Goal: Task Accomplishment & Management: Use online tool/utility

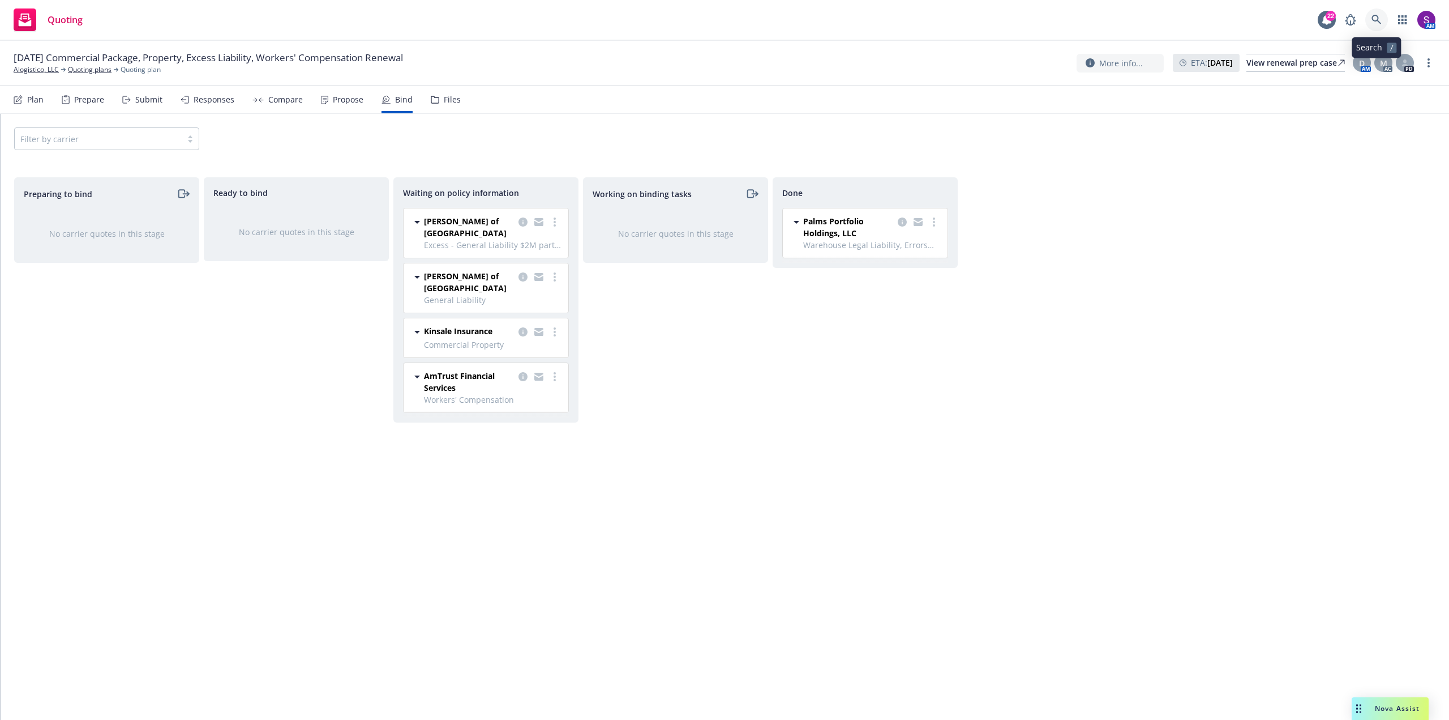
click at [1372, 16] on icon at bounding box center [1377, 20] width 10 height 10
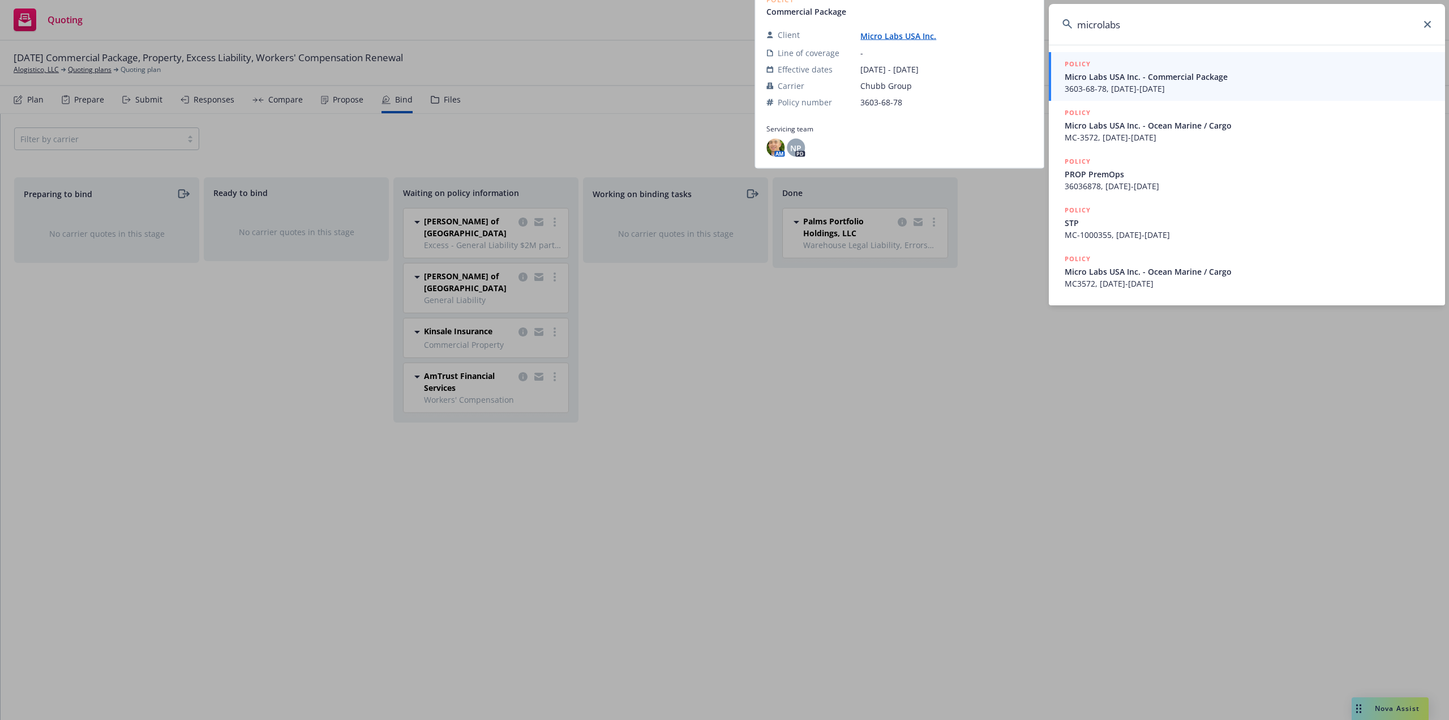
type input "microlabs"
click at [1184, 87] on span "3603-68-78, 12/14/2018-12/14/2019" at bounding box center [1248, 89] width 367 height 12
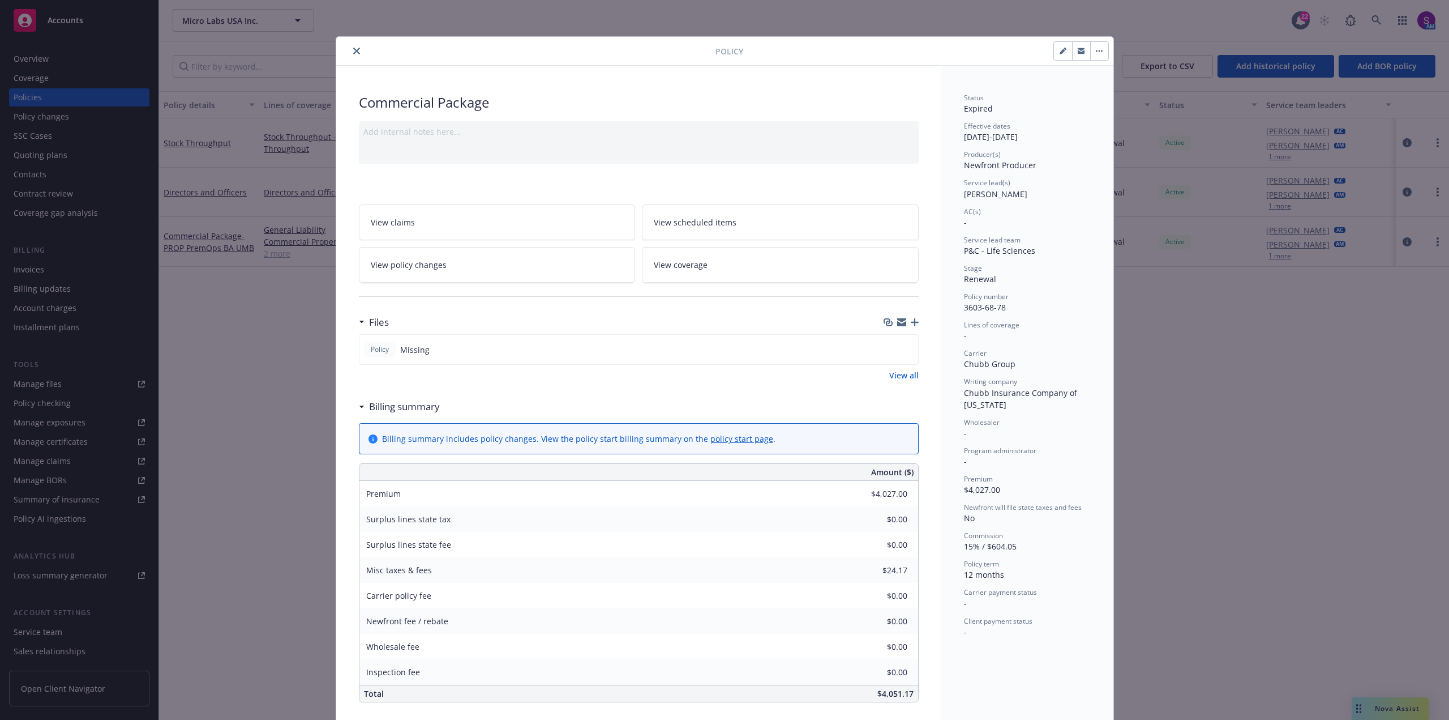
click at [353, 51] on icon "close" at bounding box center [356, 51] width 7 height 7
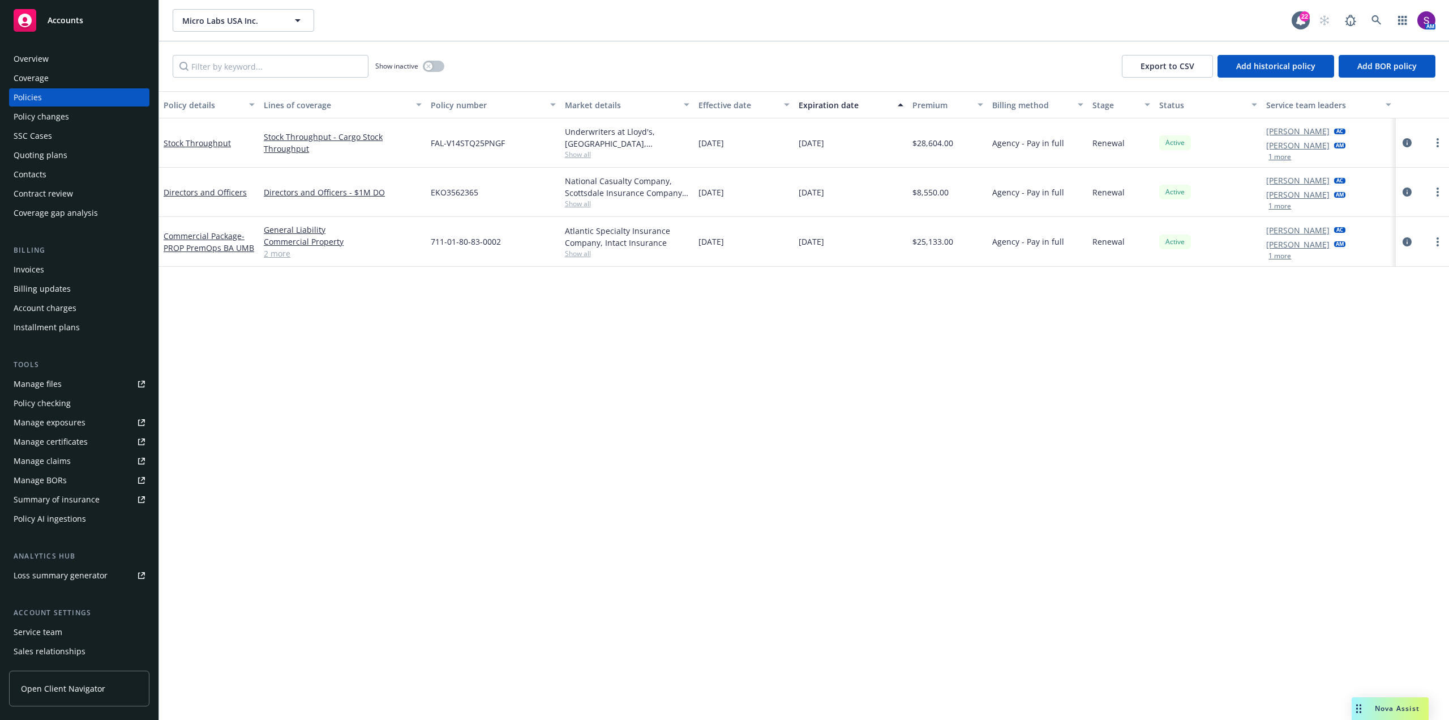
click at [286, 252] on link "2 more" at bounding box center [343, 253] width 158 height 12
click at [1402, 253] on link "circleInformation" at bounding box center [1408, 254] width 14 height 14
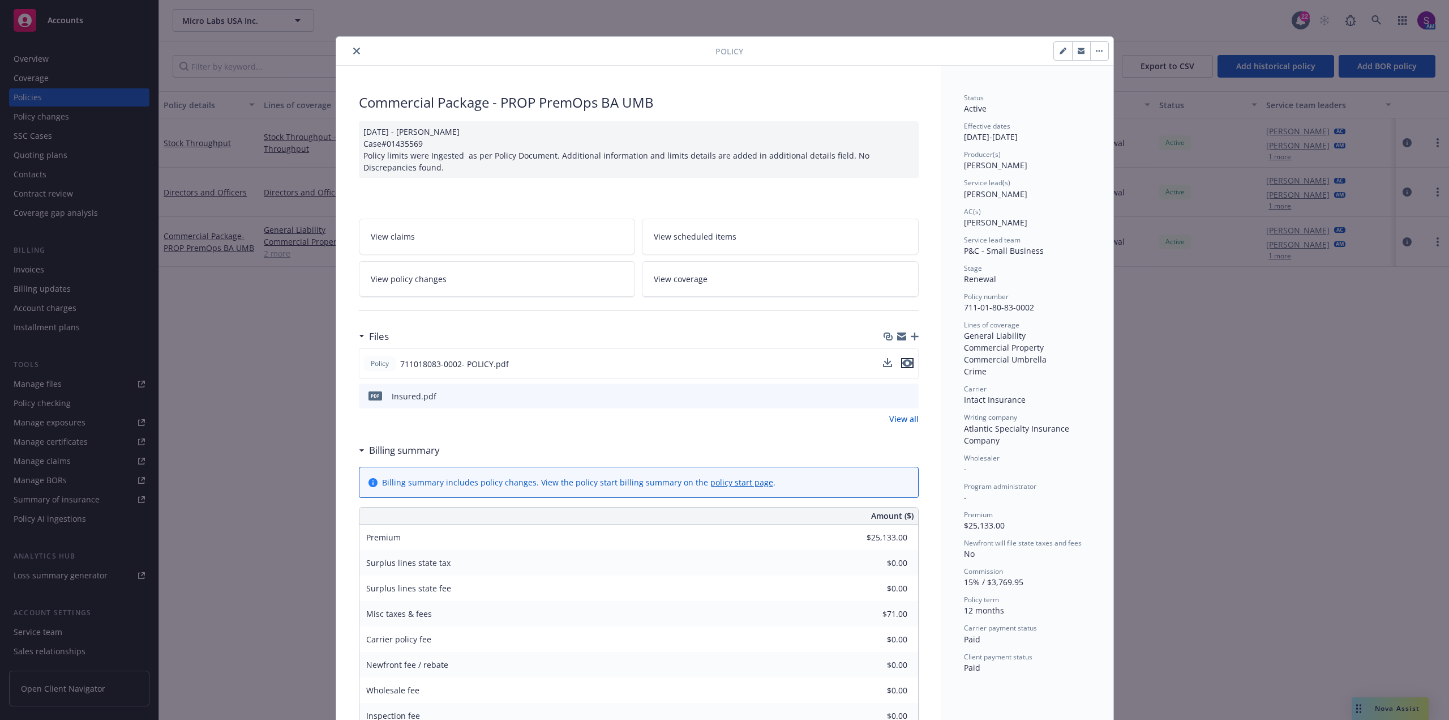
click at [904, 361] on icon "preview file" at bounding box center [908, 363] width 10 height 8
click at [355, 51] on icon "close" at bounding box center [356, 51] width 7 height 7
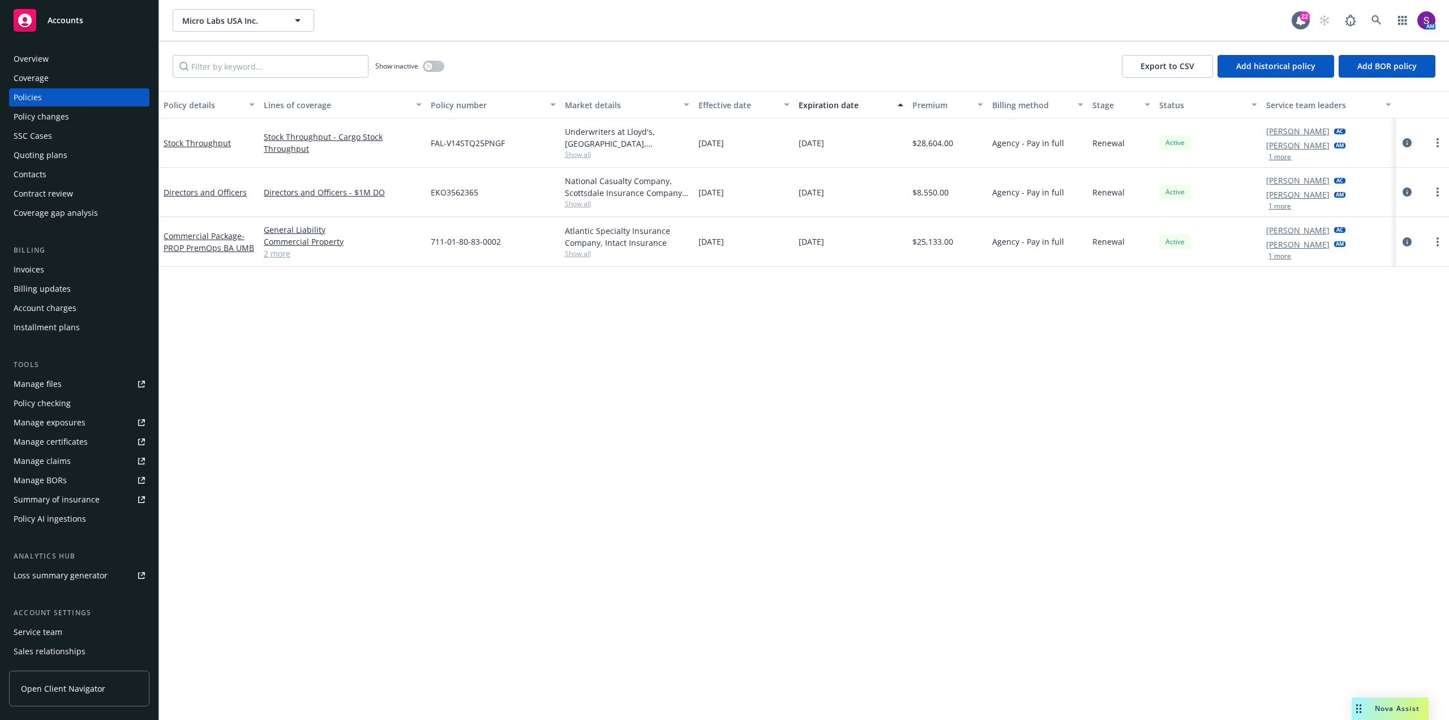
click at [1412, 139] on icon "circleInformation" at bounding box center [1407, 142] width 9 height 9
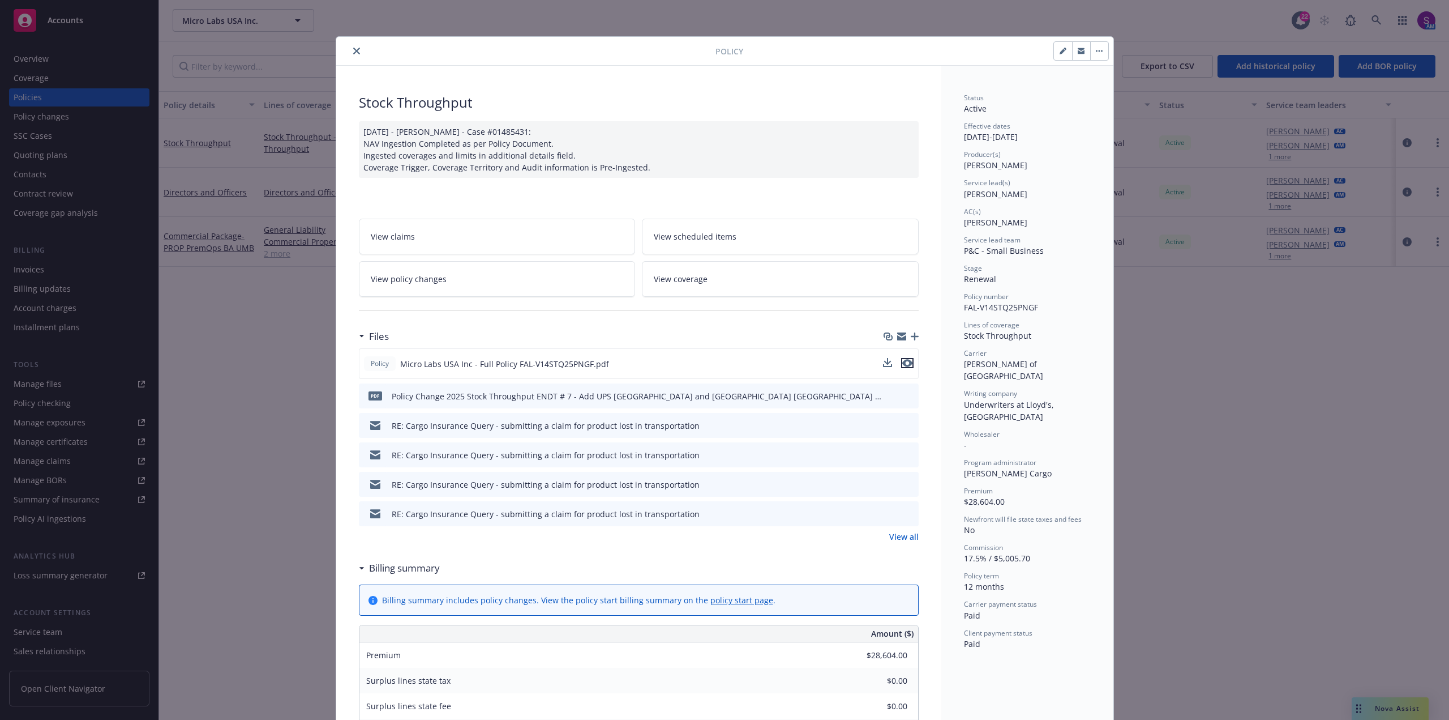
click at [905, 365] on icon "preview file" at bounding box center [908, 363] width 10 height 8
click at [354, 48] on button "close" at bounding box center [357, 51] width 14 height 14
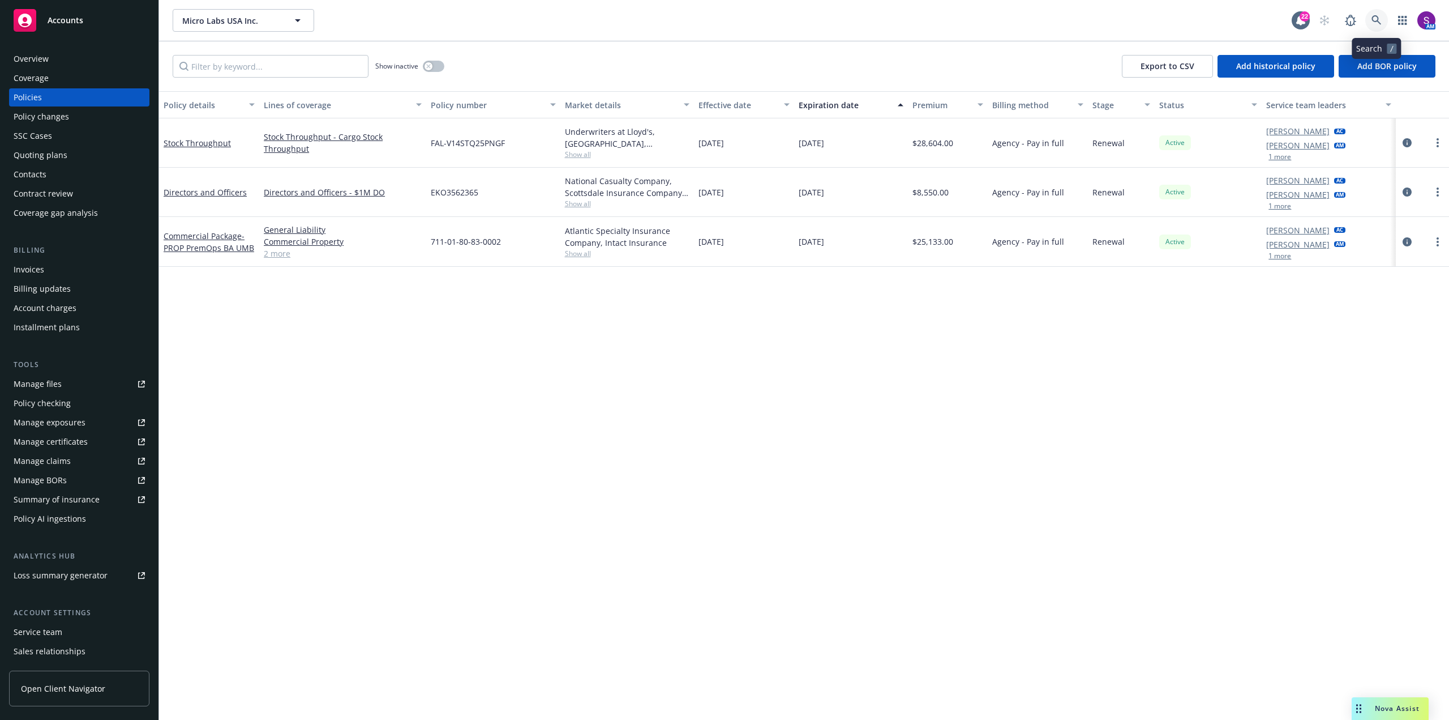
click at [1371, 21] on link at bounding box center [1377, 20] width 23 height 23
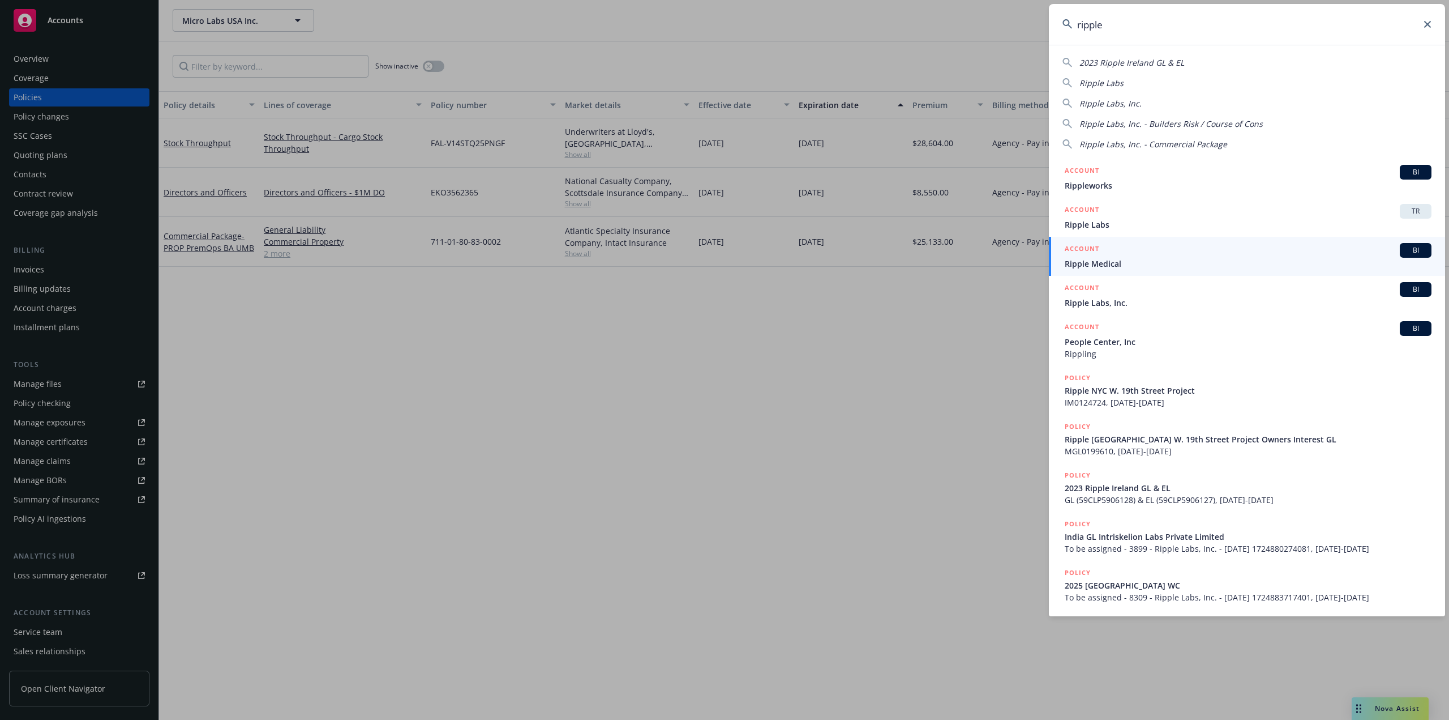
type input "ripple"
click at [1122, 264] on span "Ripple Medical" at bounding box center [1248, 264] width 367 height 12
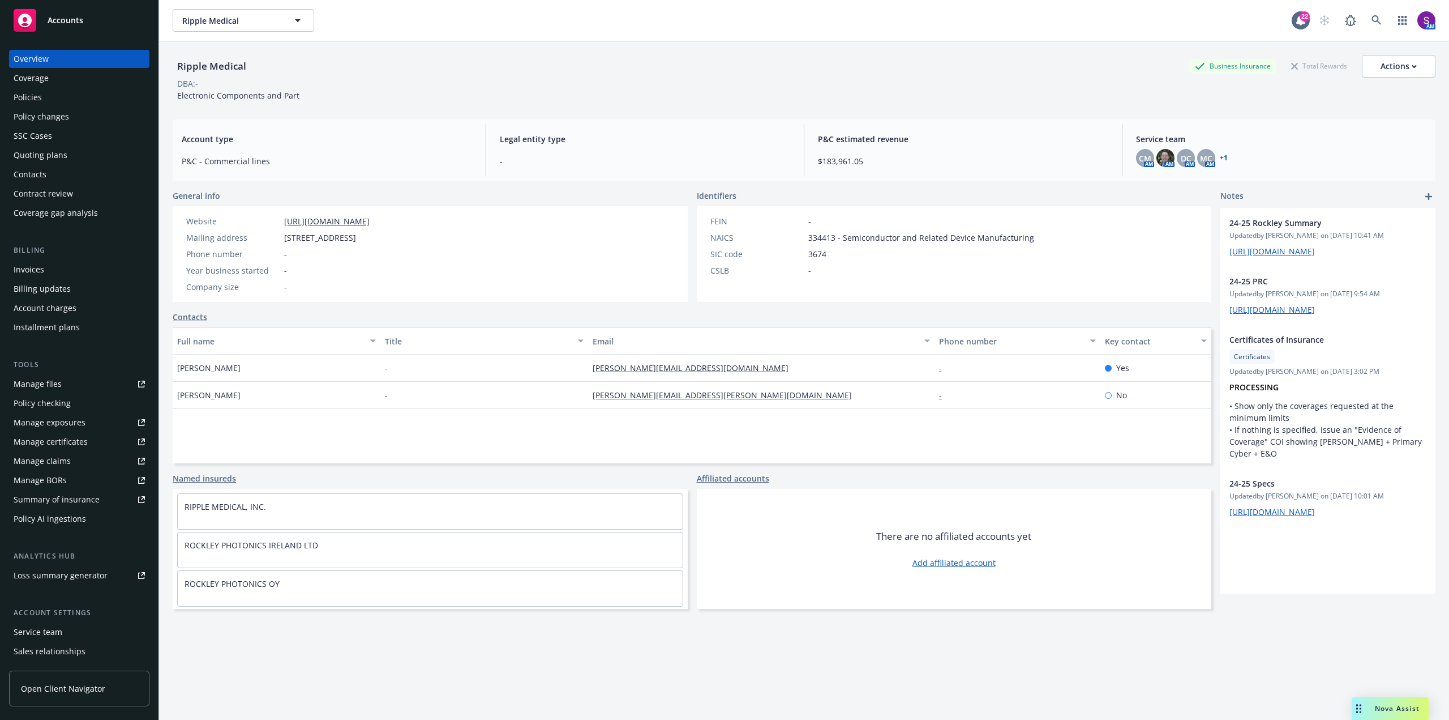
click at [61, 101] on div "Policies" at bounding box center [79, 97] width 131 height 18
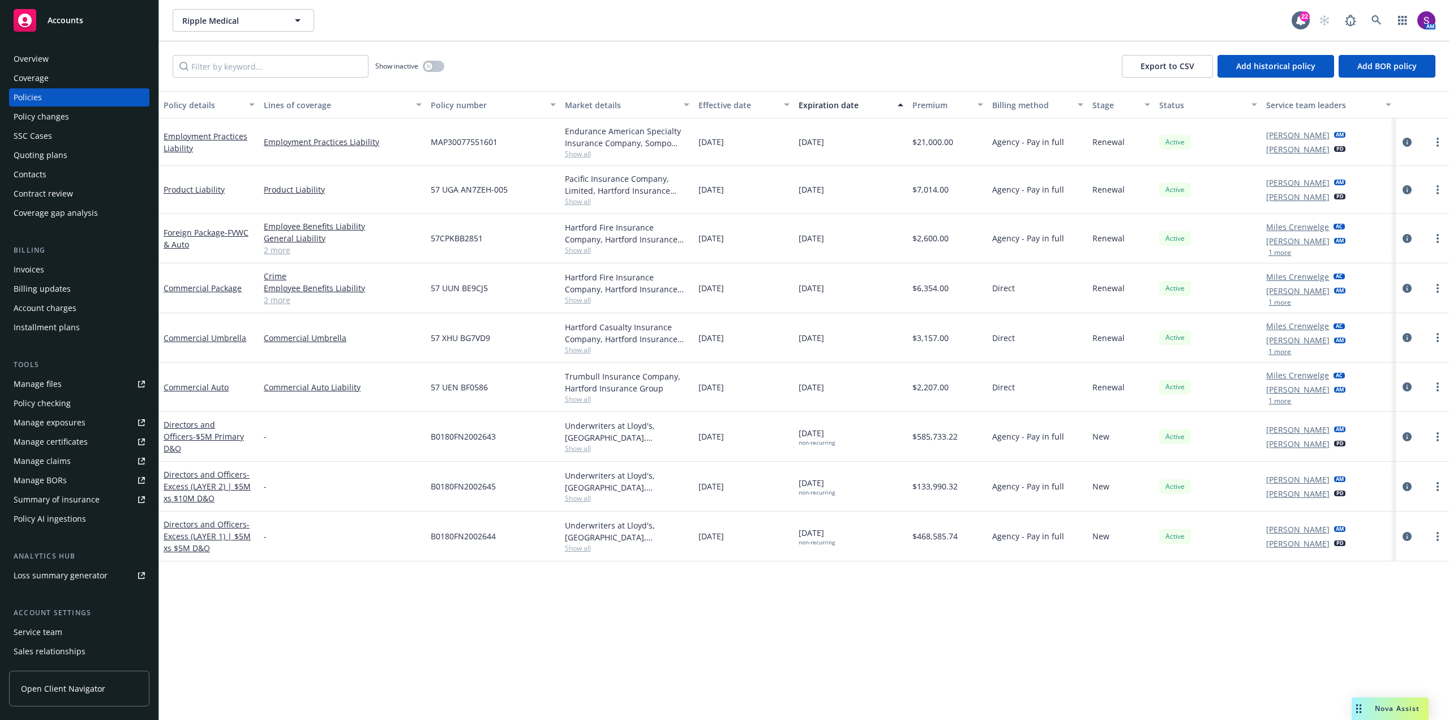
click at [576, 299] on span "Show all" at bounding box center [627, 300] width 125 height 10
click at [487, 299] on div "57 UUN BE9CJ5" at bounding box center [493, 288] width 134 height 50
click at [1405, 287] on icon "circleInformation" at bounding box center [1407, 288] width 9 height 9
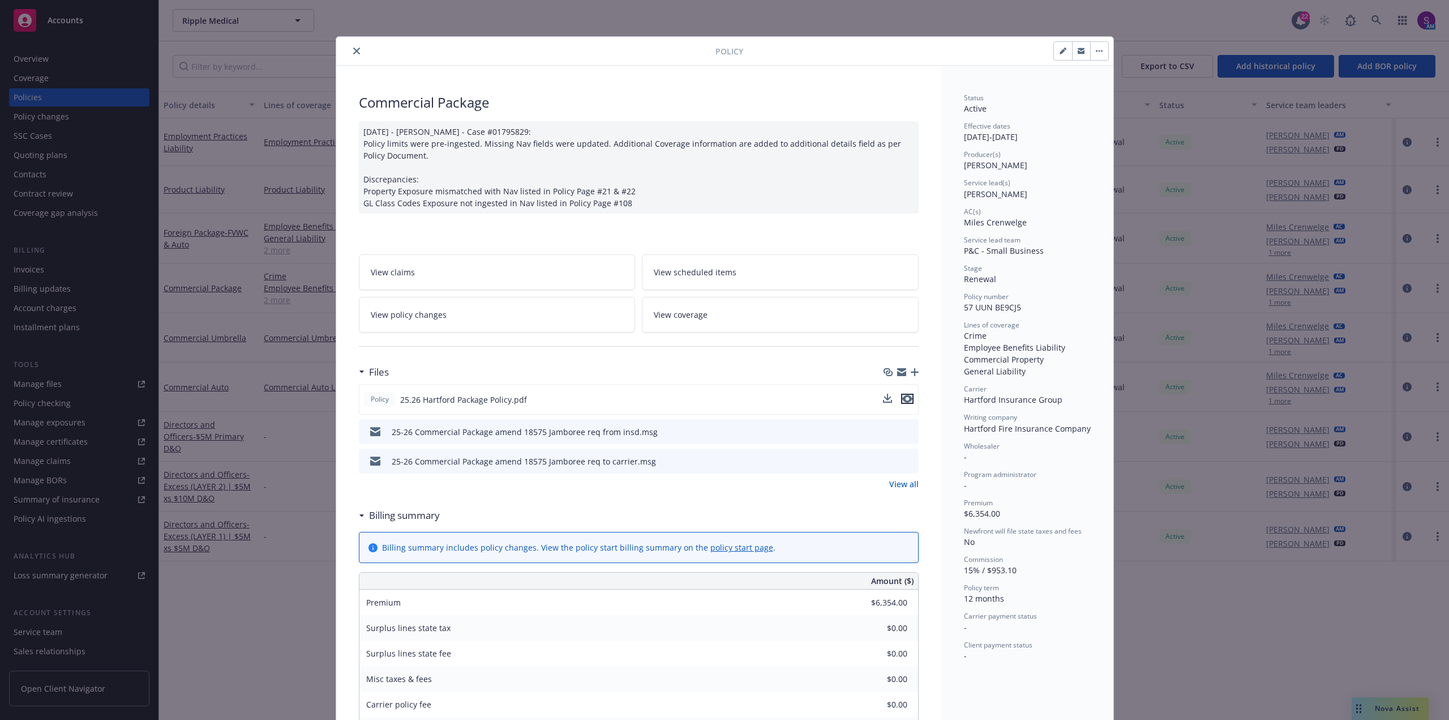
click at [906, 400] on icon "preview file" at bounding box center [908, 399] width 10 height 8
click at [355, 50] on icon "close" at bounding box center [356, 51] width 7 height 7
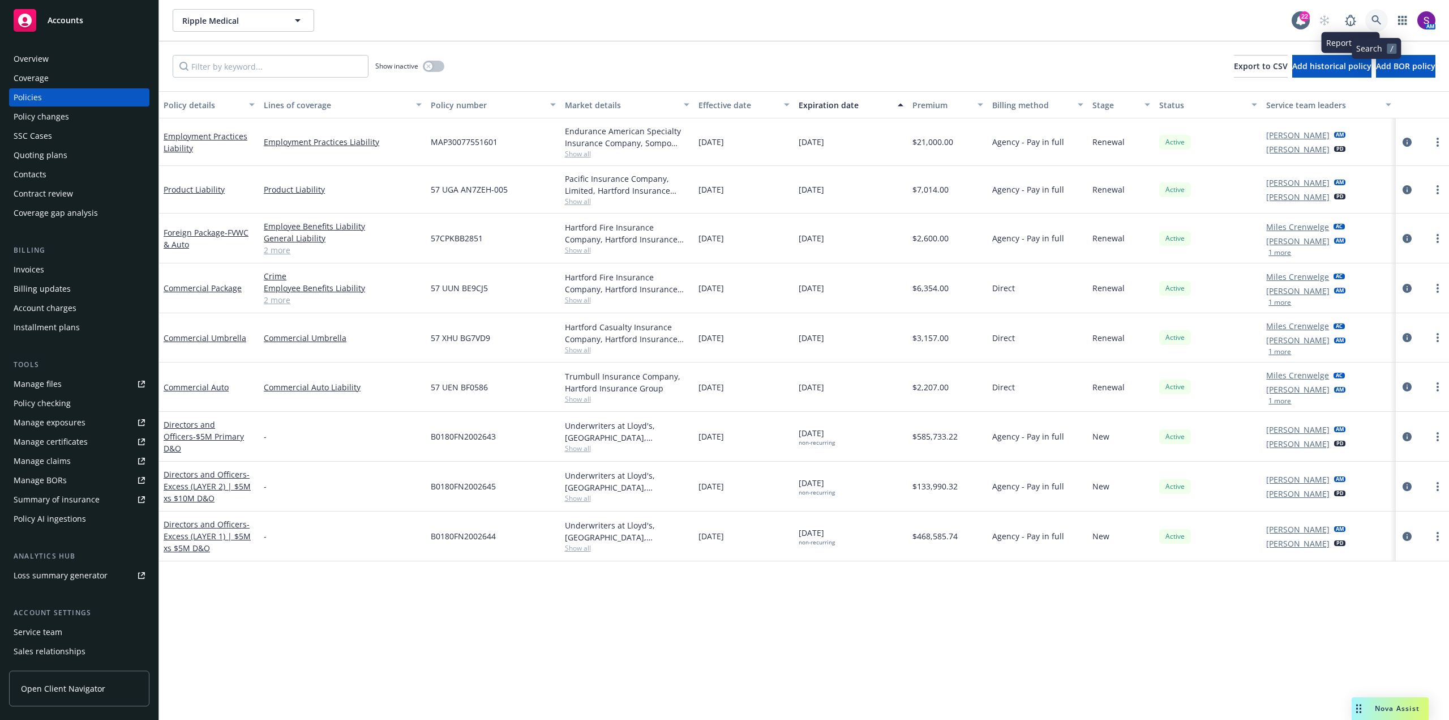
click at [1376, 20] on icon at bounding box center [1377, 20] width 10 height 10
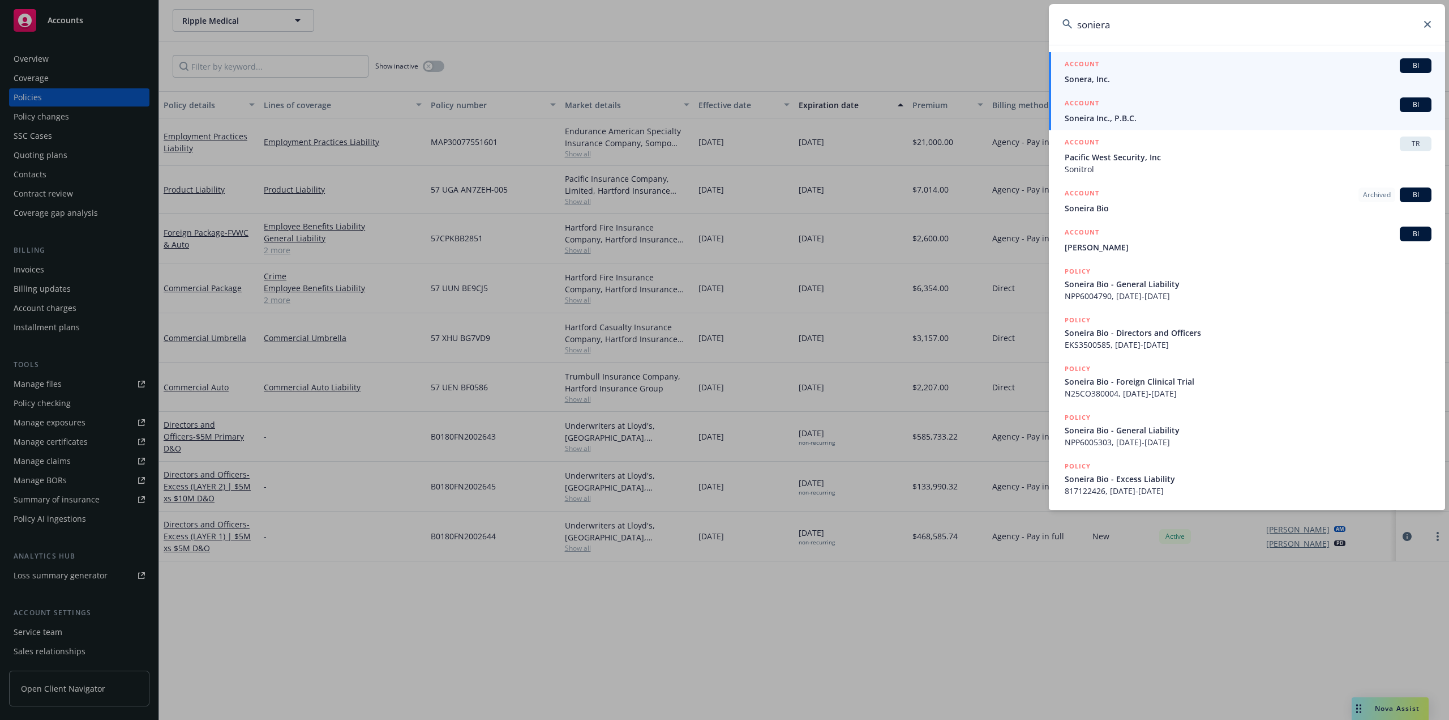
type input "soniera"
click at [1144, 114] on span "Soneira Inc., P.B.C." at bounding box center [1248, 118] width 367 height 12
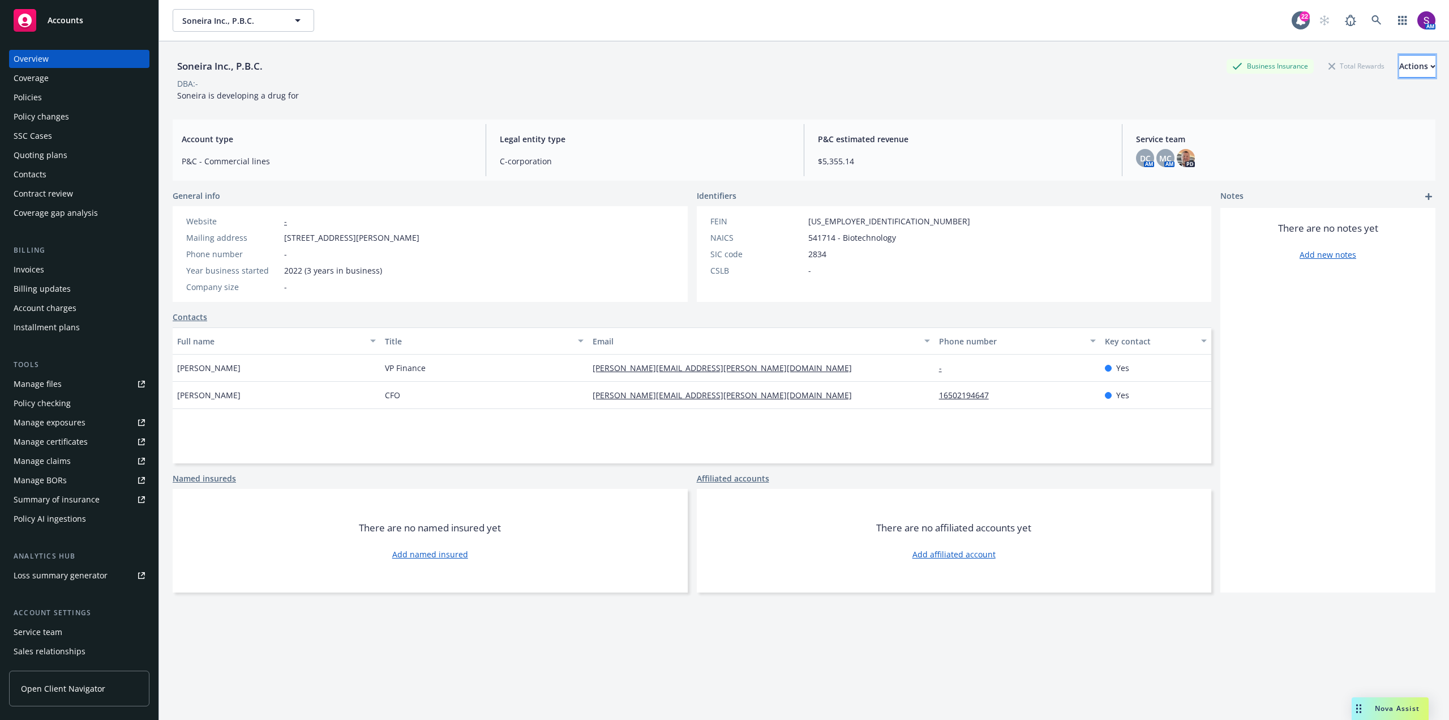
click at [1400, 70] on div "Actions" at bounding box center [1418, 66] width 36 height 22
click at [1306, 142] on link "Copy logging email" at bounding box center [1343, 142] width 186 height 23
click at [1374, 16] on link at bounding box center [1377, 20] width 23 height 23
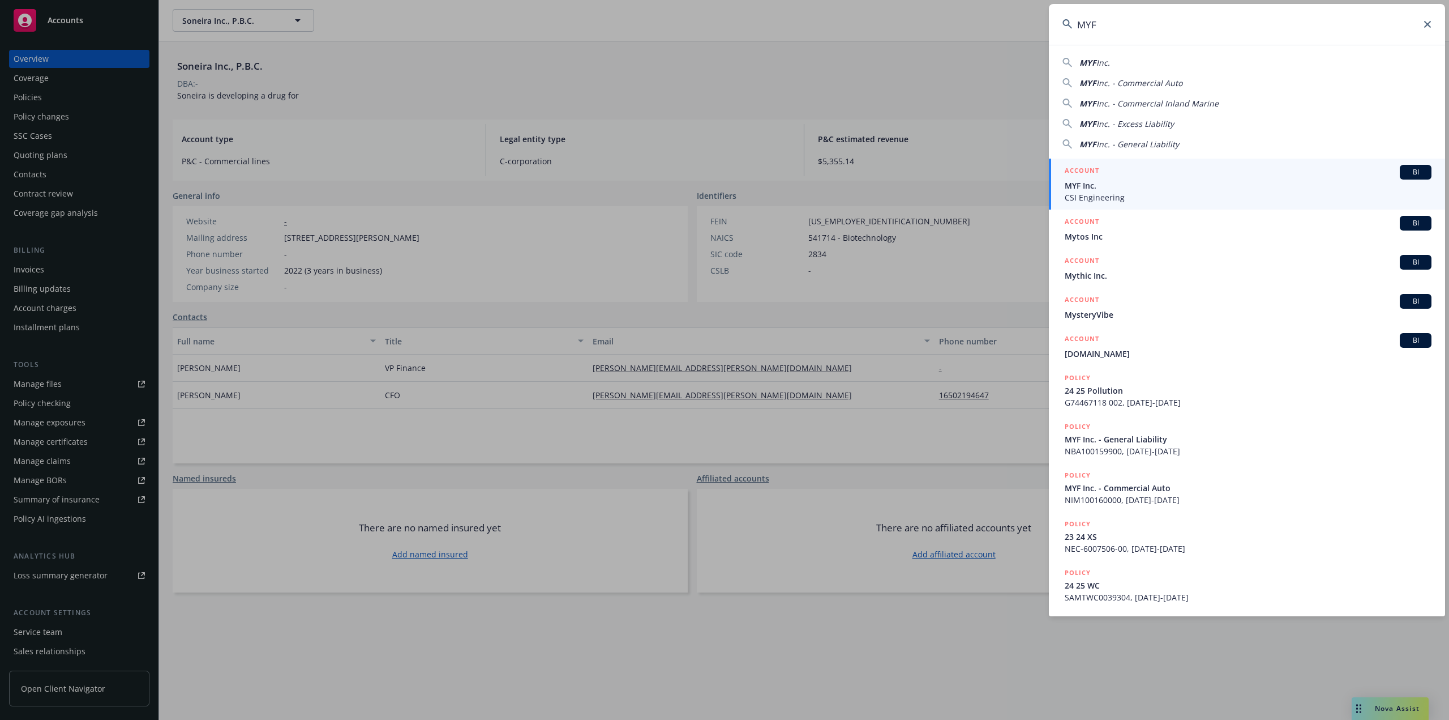
type input "MYF"
click at [1080, 190] on span "MYF Inc." at bounding box center [1248, 185] width 367 height 12
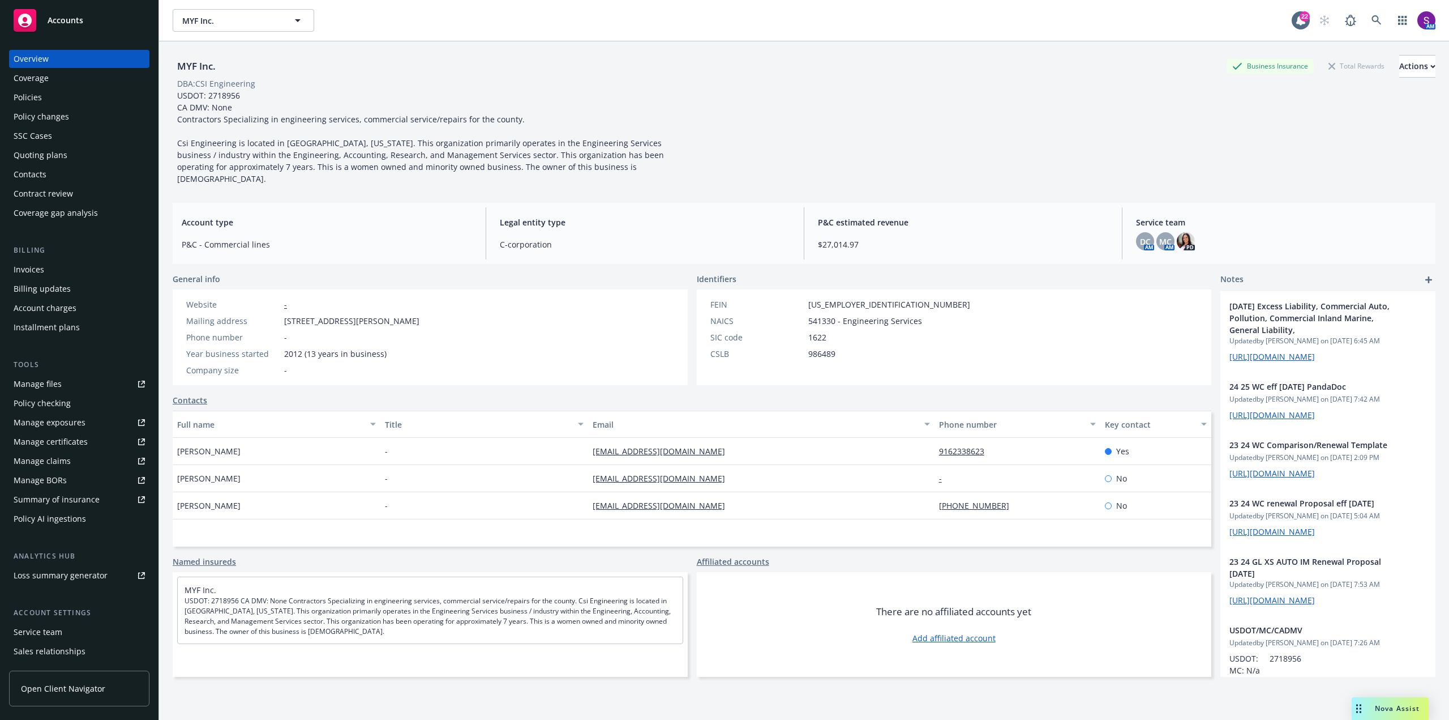
click at [45, 99] on div "Policies" at bounding box center [79, 97] width 131 height 18
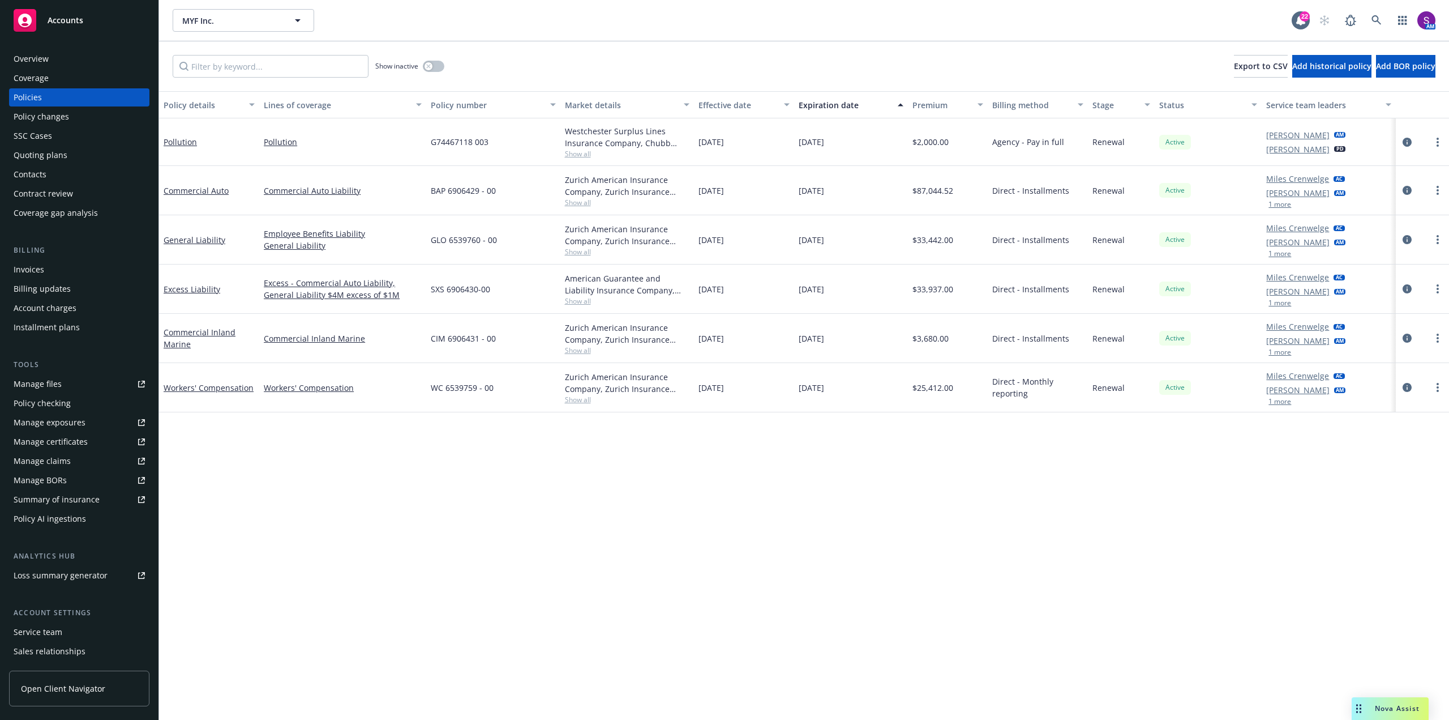
click at [584, 350] on span "Show all" at bounding box center [627, 350] width 125 height 10
click at [200, 241] on link "General Liability" at bounding box center [195, 239] width 62 height 11
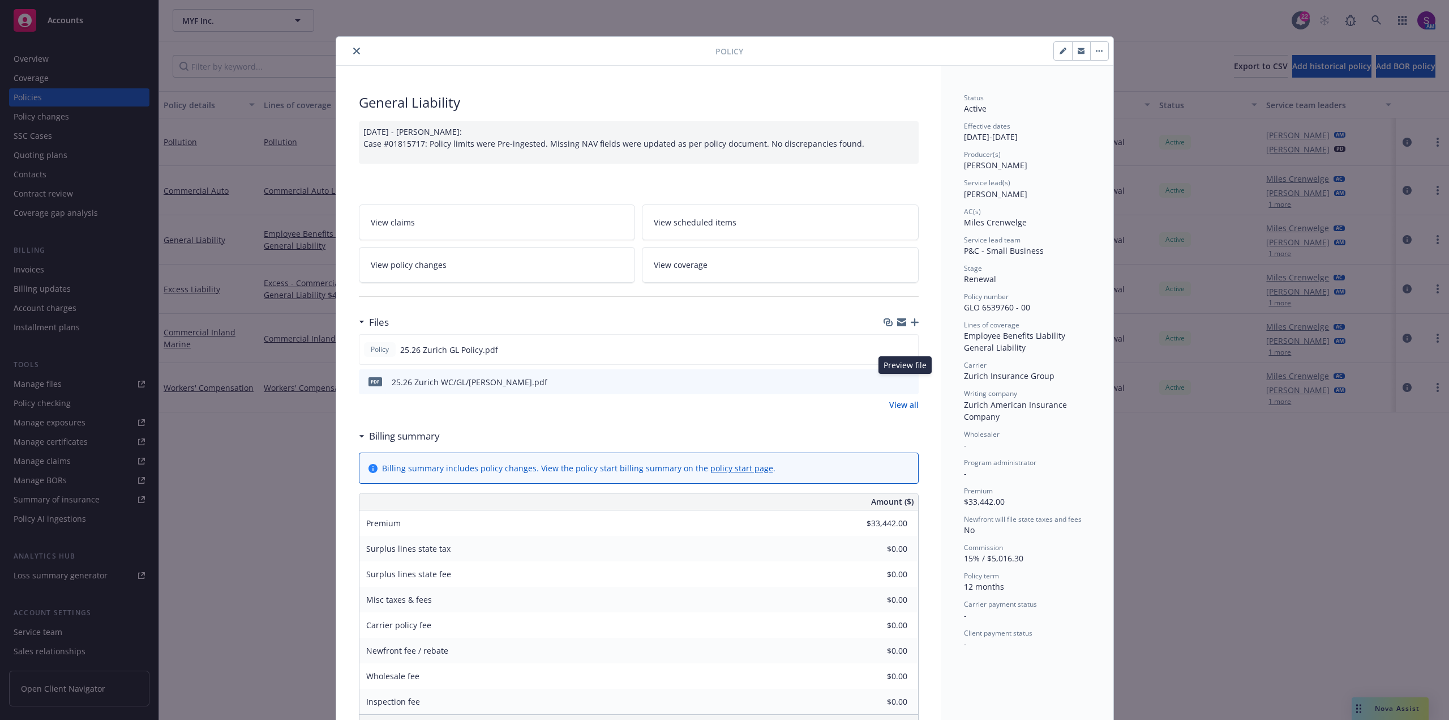
click at [903, 383] on icon "preview file" at bounding box center [908, 381] width 10 height 8
click at [355, 50] on icon "close" at bounding box center [356, 51] width 7 height 7
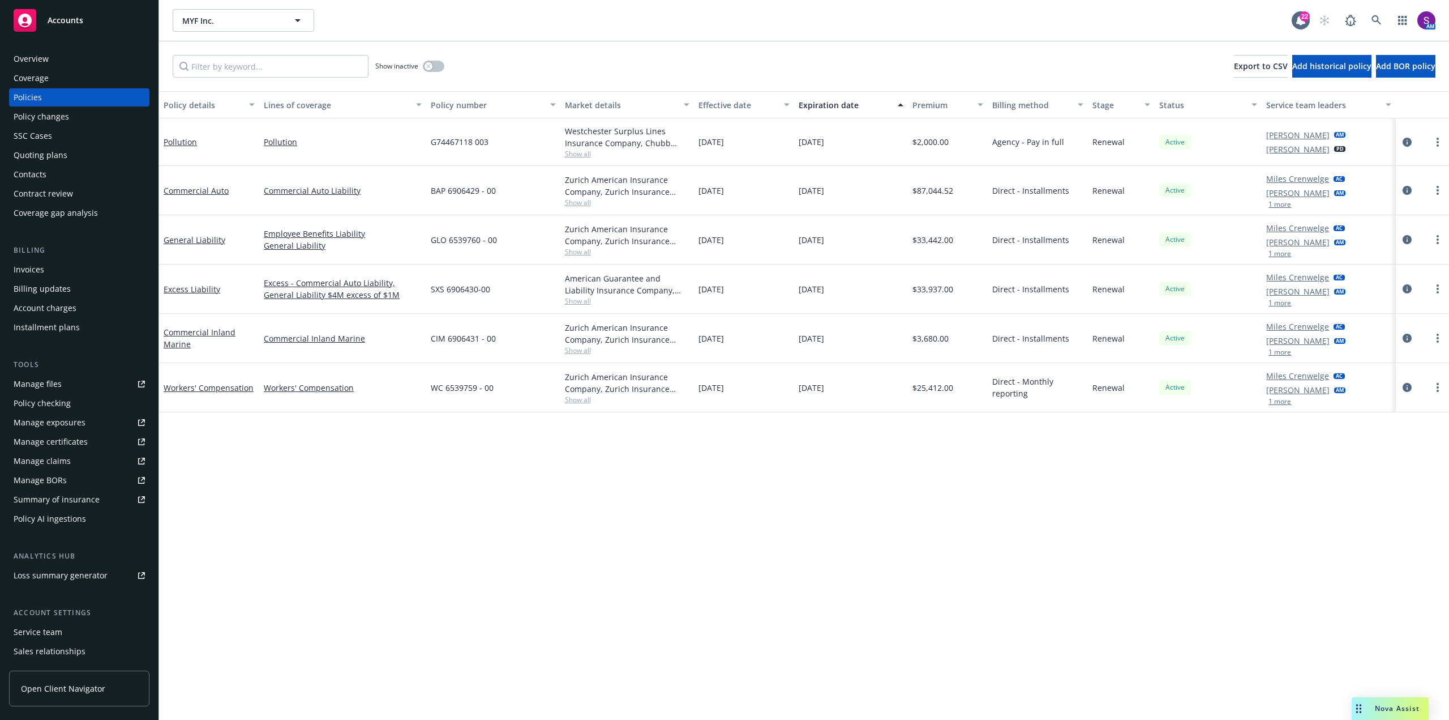
click at [65, 389] on link "Manage files" at bounding box center [79, 384] width 140 height 18
click at [85, 55] on div "Overview" at bounding box center [79, 59] width 131 height 18
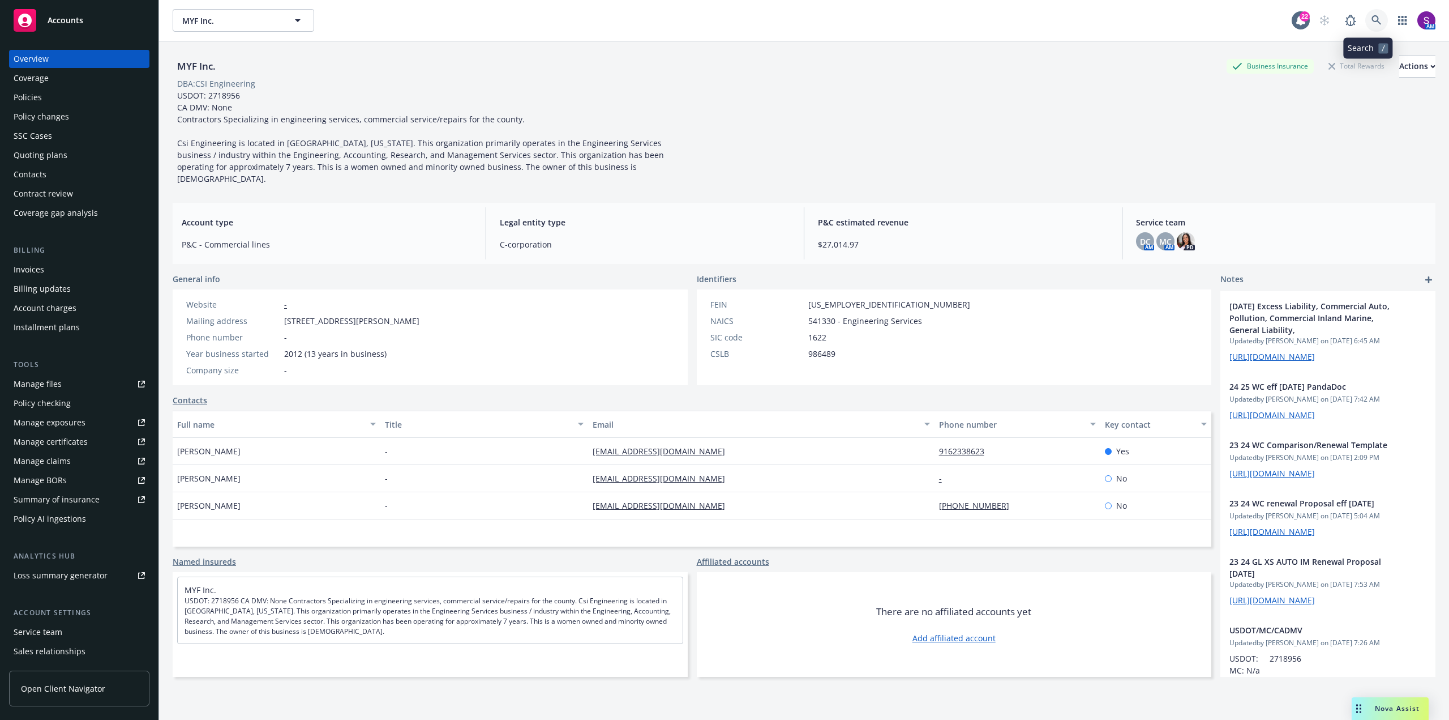
click at [1375, 15] on link at bounding box center [1377, 20] width 23 height 23
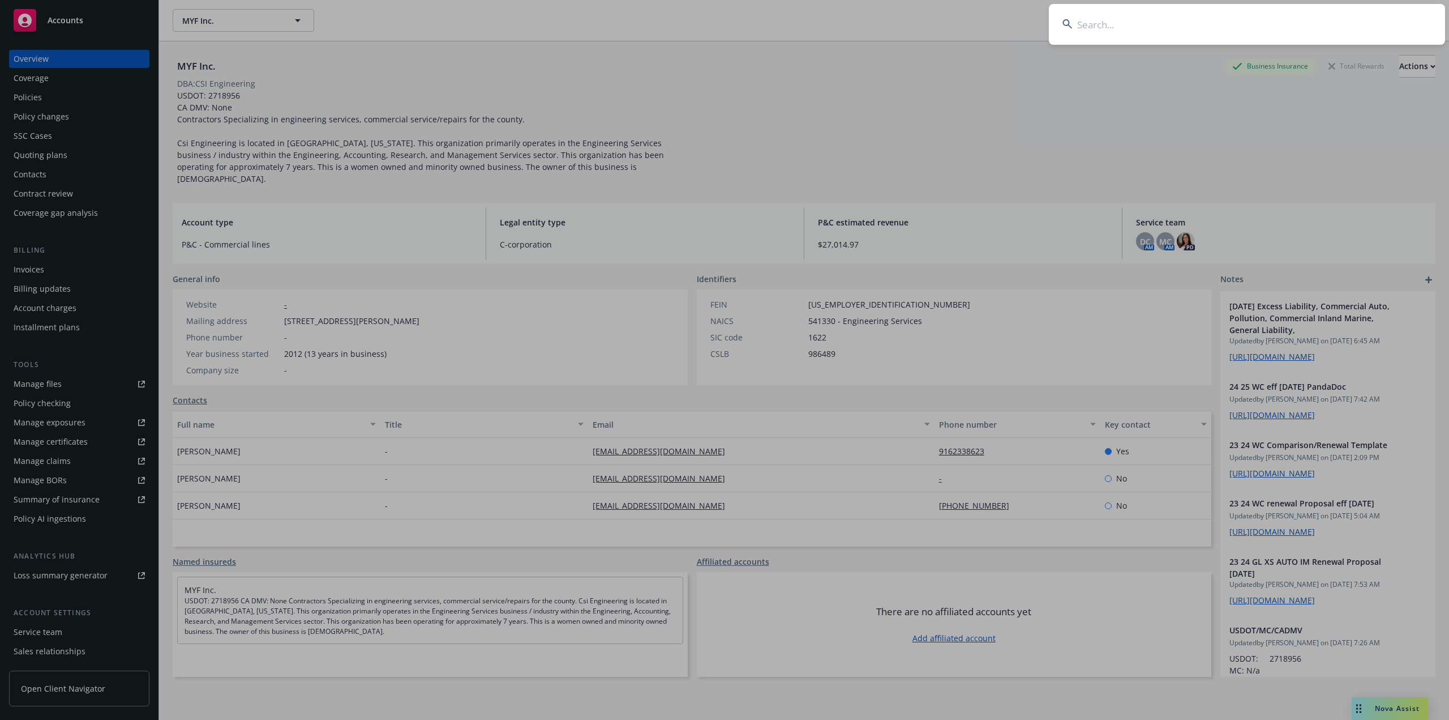
click at [1102, 25] on input at bounding box center [1247, 24] width 396 height 41
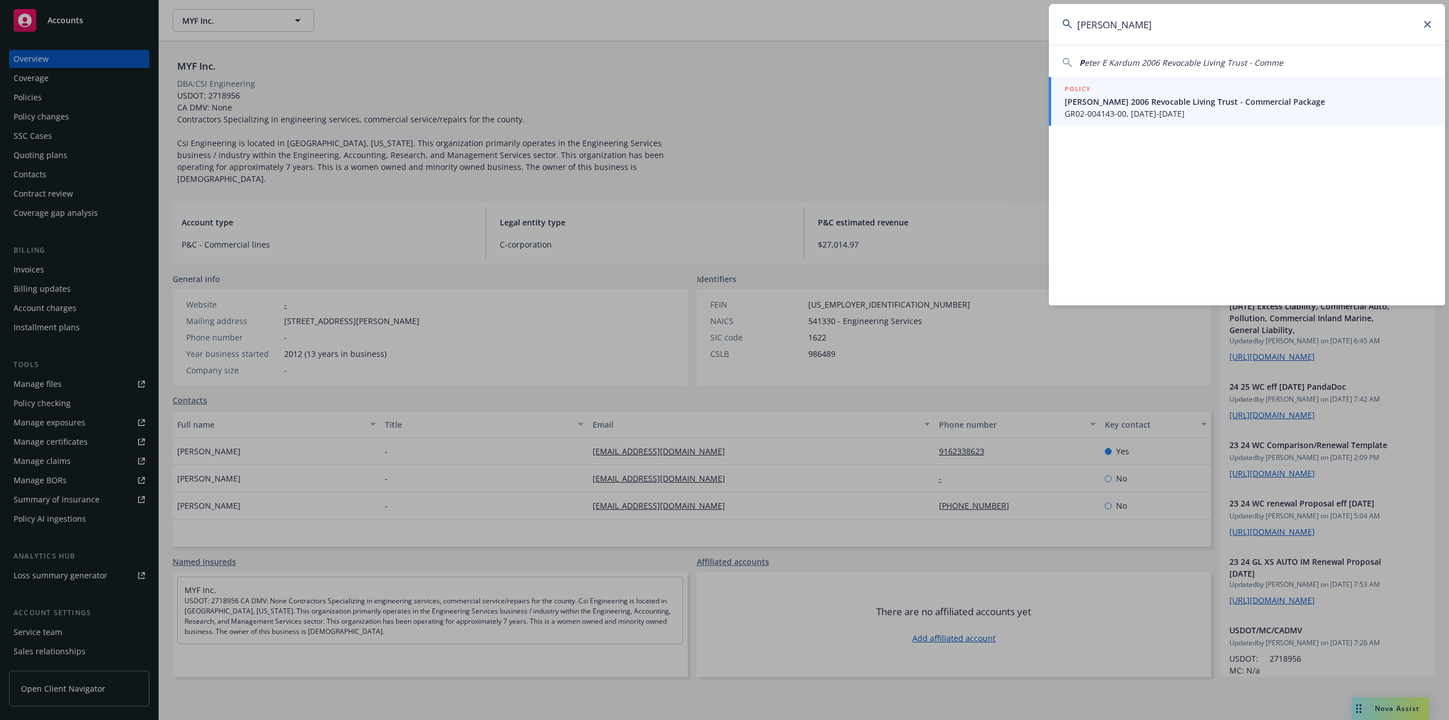
type input "[PERSON_NAME]"
click at [1146, 101] on span "[PERSON_NAME] 2006 Revocable Living Trust - Commercial Package" at bounding box center [1248, 102] width 367 height 12
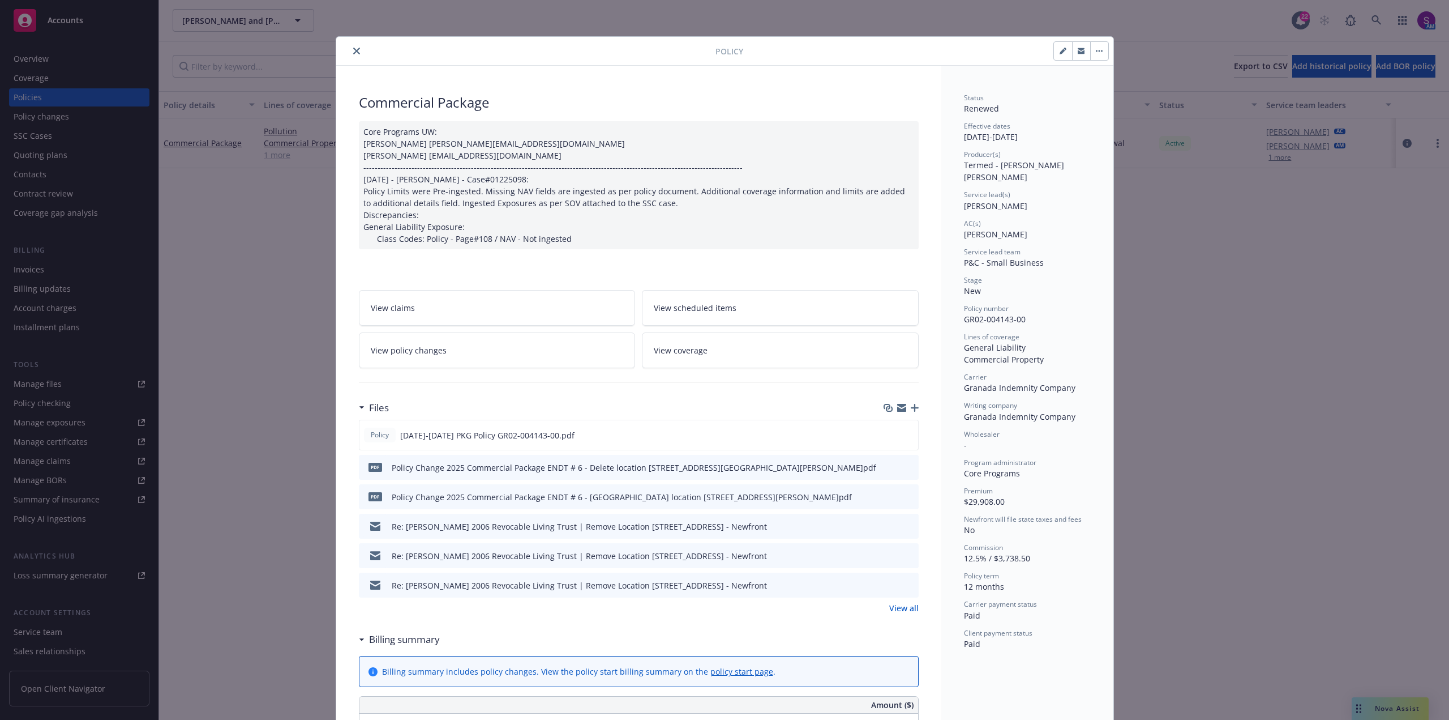
click at [353, 49] on icon "close" at bounding box center [356, 51] width 7 height 7
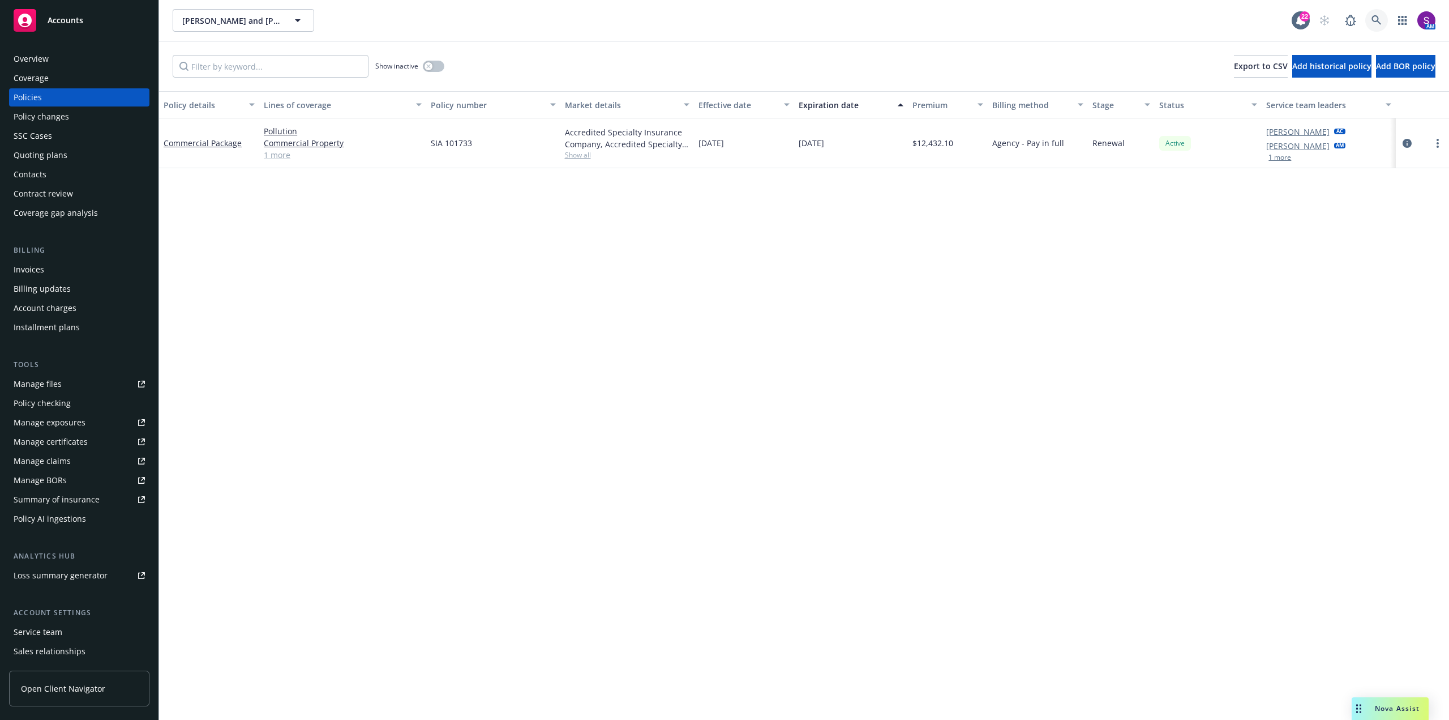
click at [1366, 20] on link at bounding box center [1377, 20] width 23 height 23
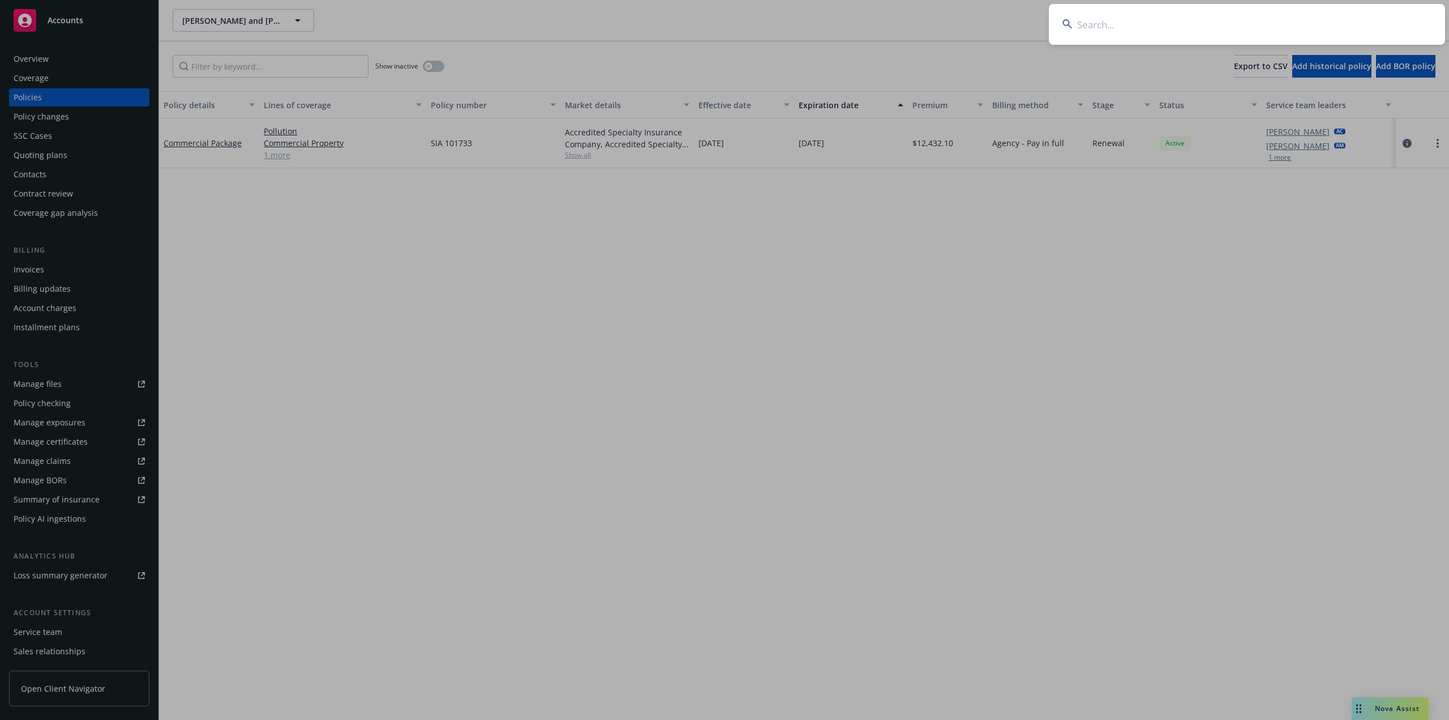
click at [1167, 31] on input at bounding box center [1247, 24] width 396 height 41
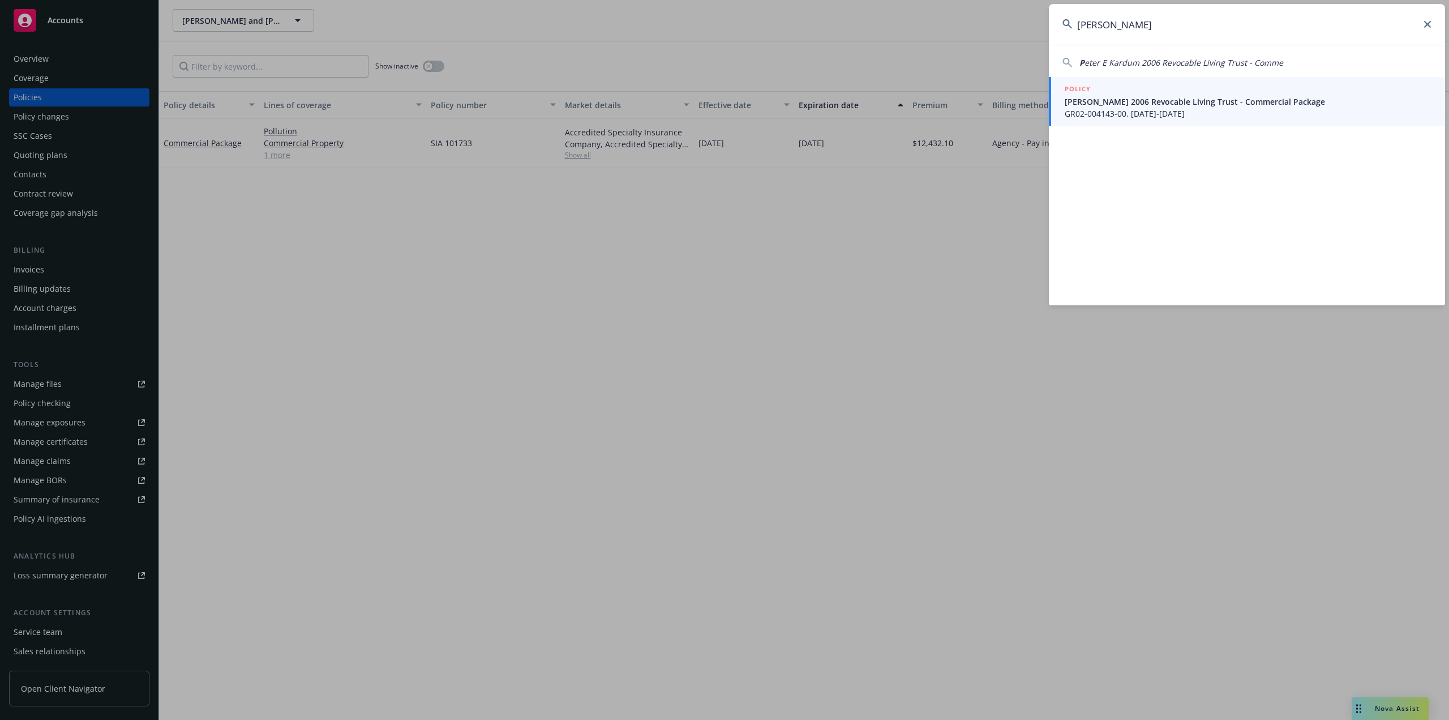
drag, startPoint x: 1133, startPoint y: 28, endPoint x: 1004, endPoint y: 27, distance: 128.5
click at [1004, 27] on div "[PERSON_NAME] P eter E Kardum 2006 Revocable Living Trust - Comme POLICY [PERSO…" at bounding box center [724, 360] width 1449 height 720
type input "h"
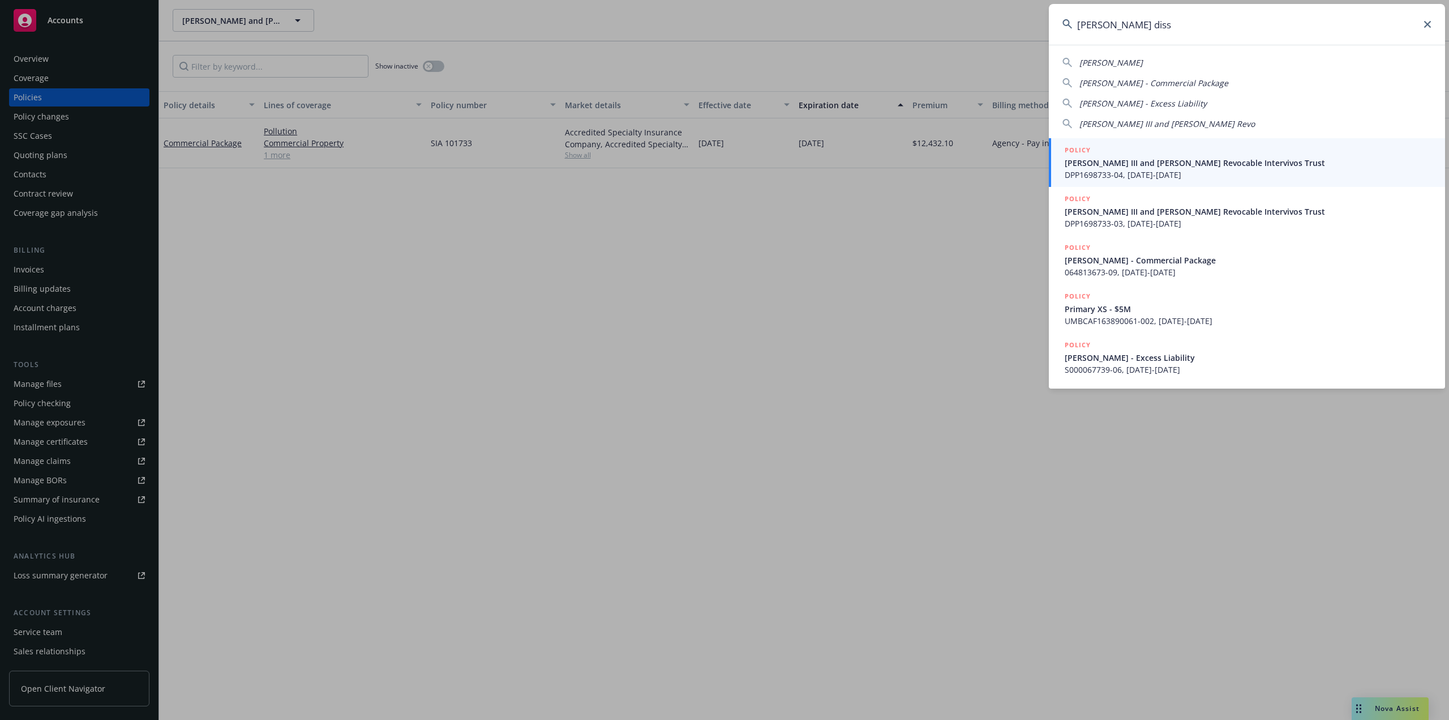
type input "[PERSON_NAME] diss"
click at [1188, 173] on span "DPP1698733-04, [DATE]-[DATE]" at bounding box center [1248, 175] width 367 height 12
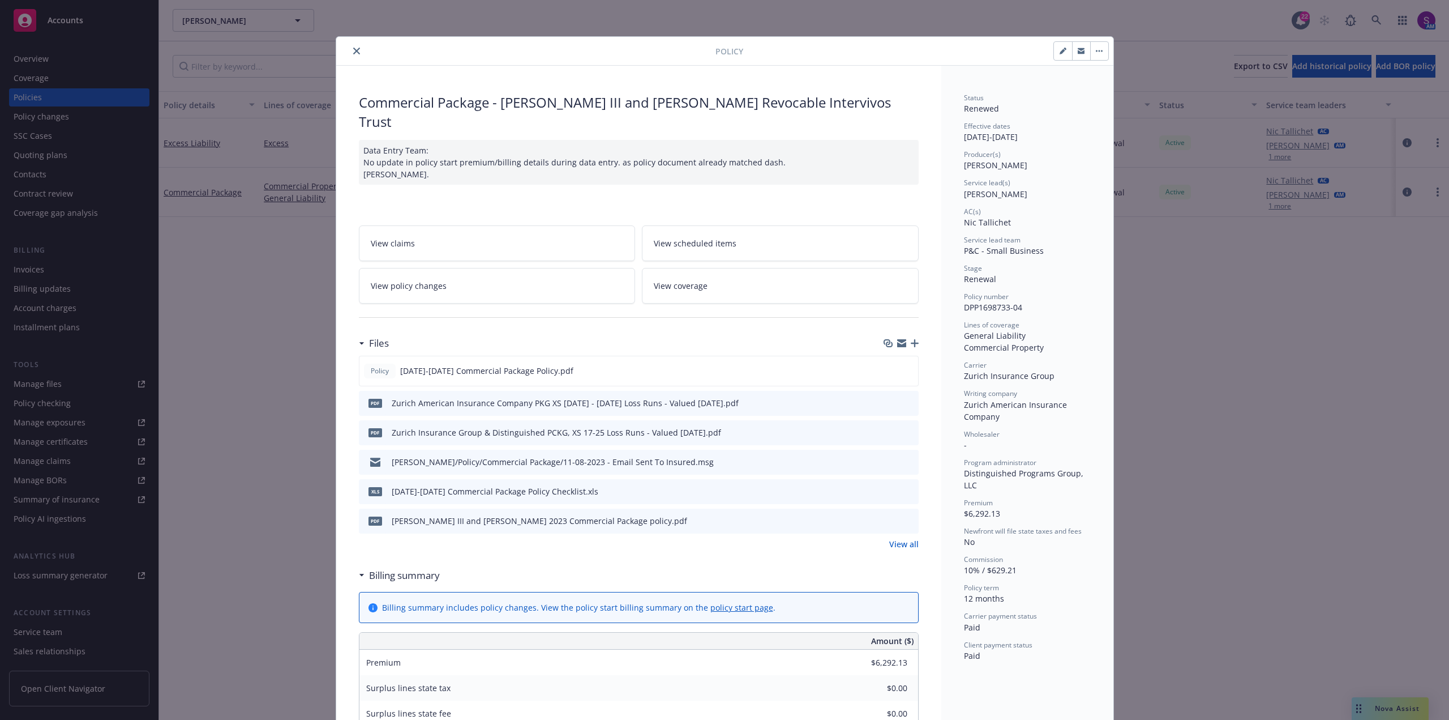
click at [353, 52] on icon "close" at bounding box center [356, 51] width 7 height 7
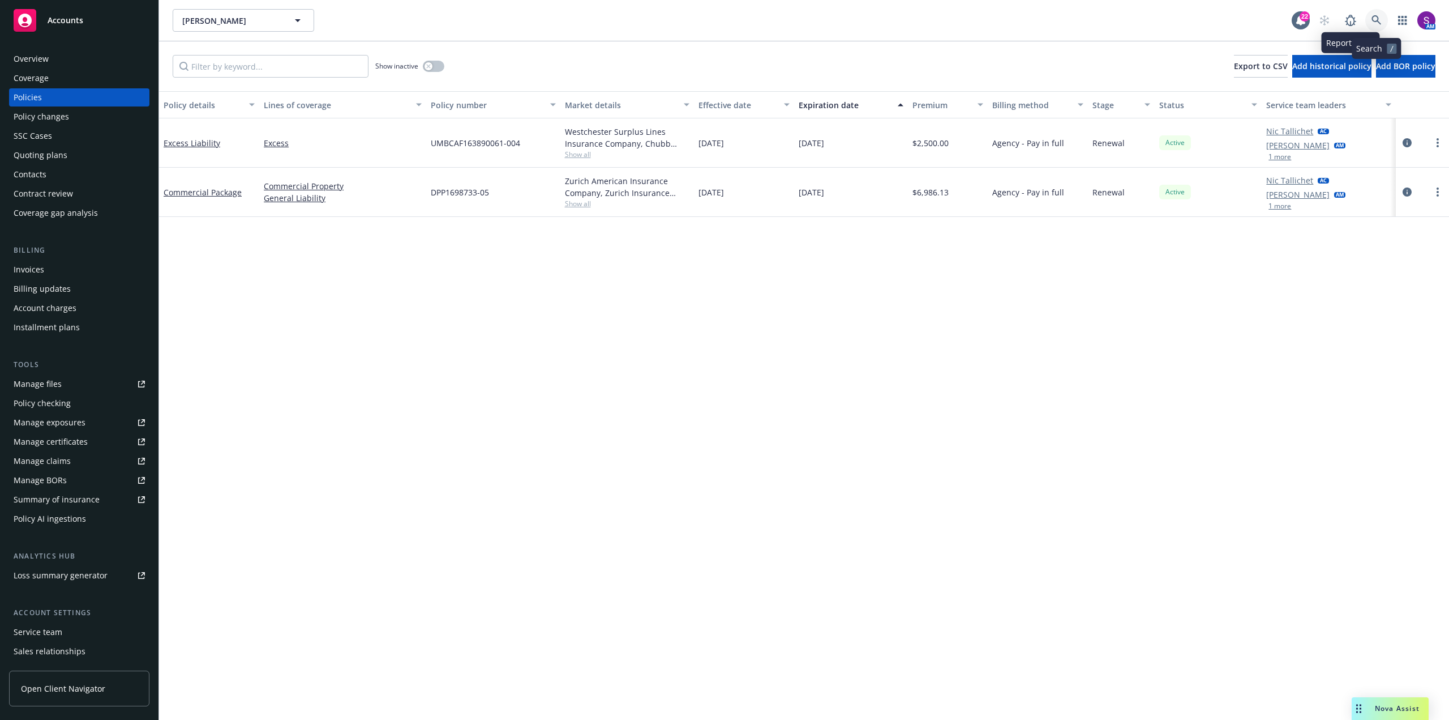
click at [1367, 15] on link at bounding box center [1377, 20] width 23 height 23
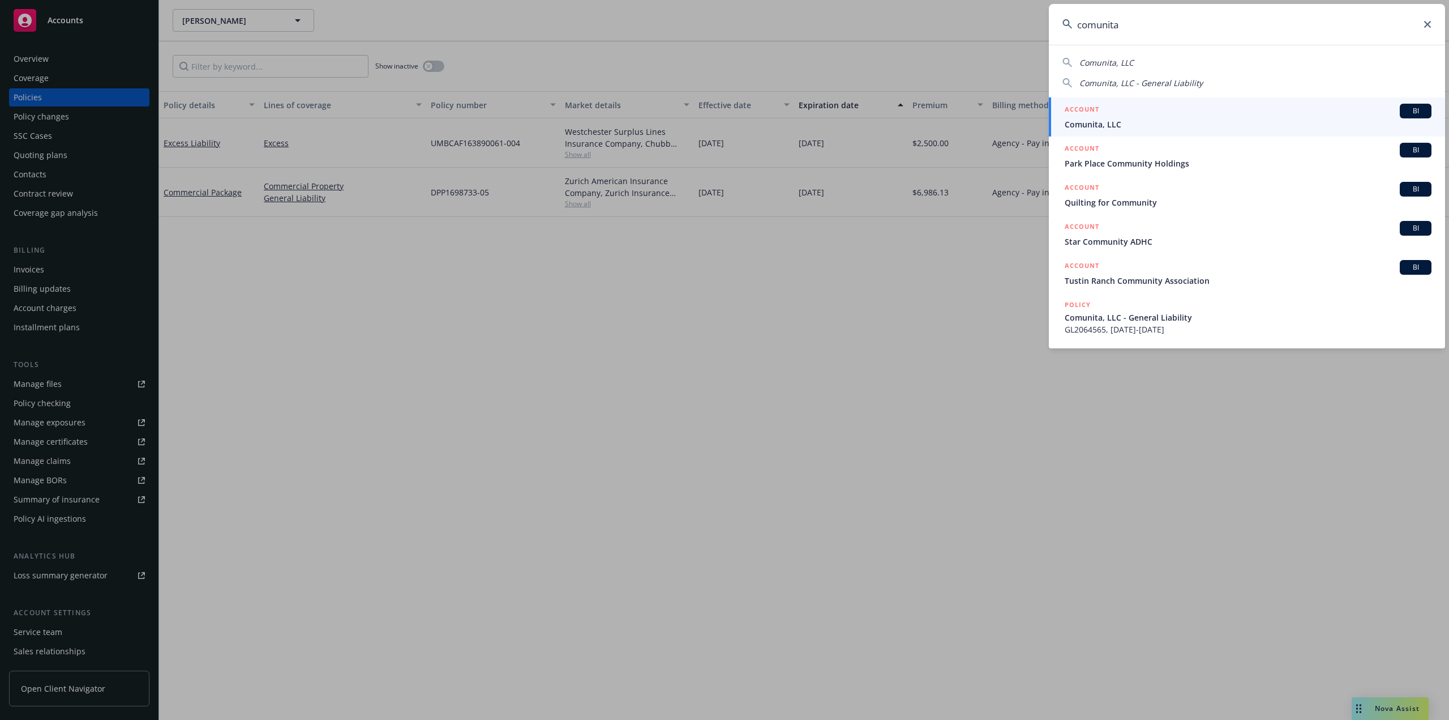
type input "comunita"
click at [1132, 130] on span "Comunita, LLC" at bounding box center [1248, 124] width 367 height 12
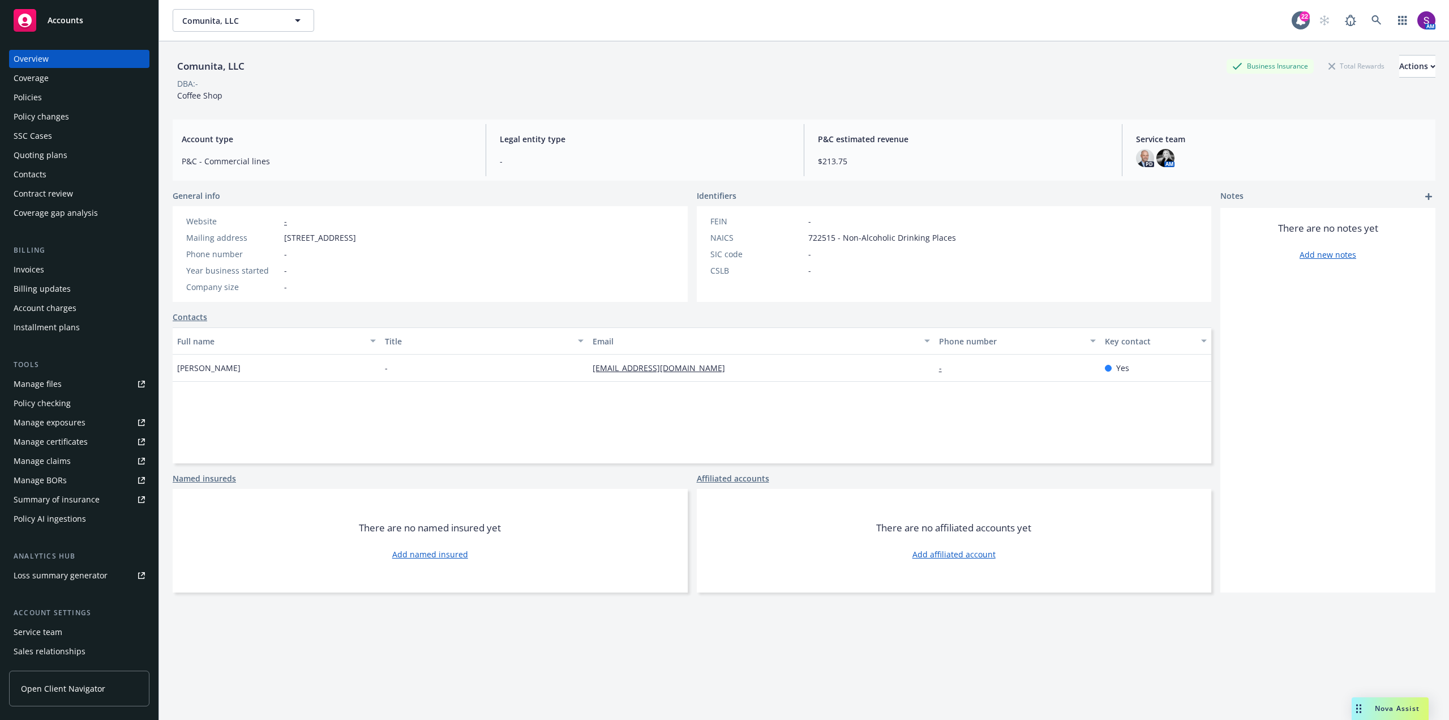
click at [61, 90] on div "Policies" at bounding box center [79, 97] width 131 height 18
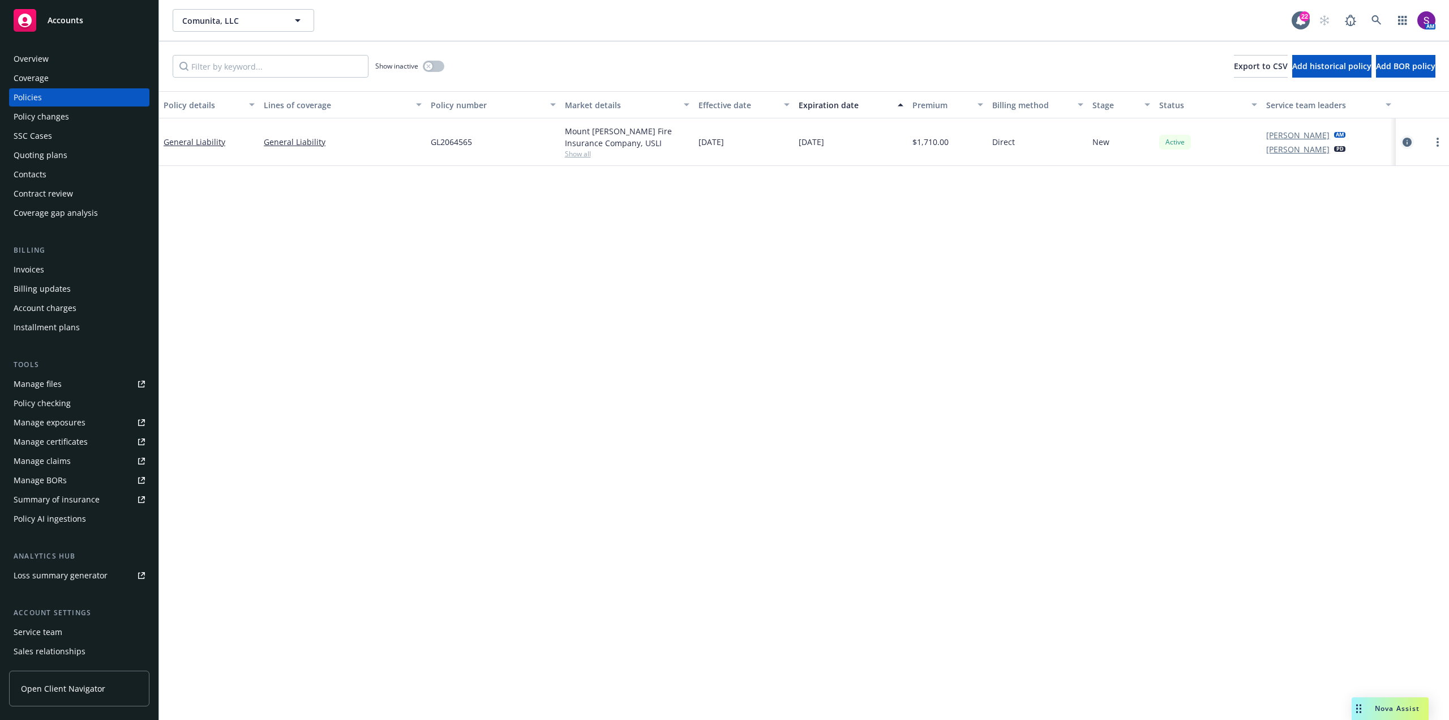
click at [1410, 138] on icon "circleInformation" at bounding box center [1407, 142] width 9 height 9
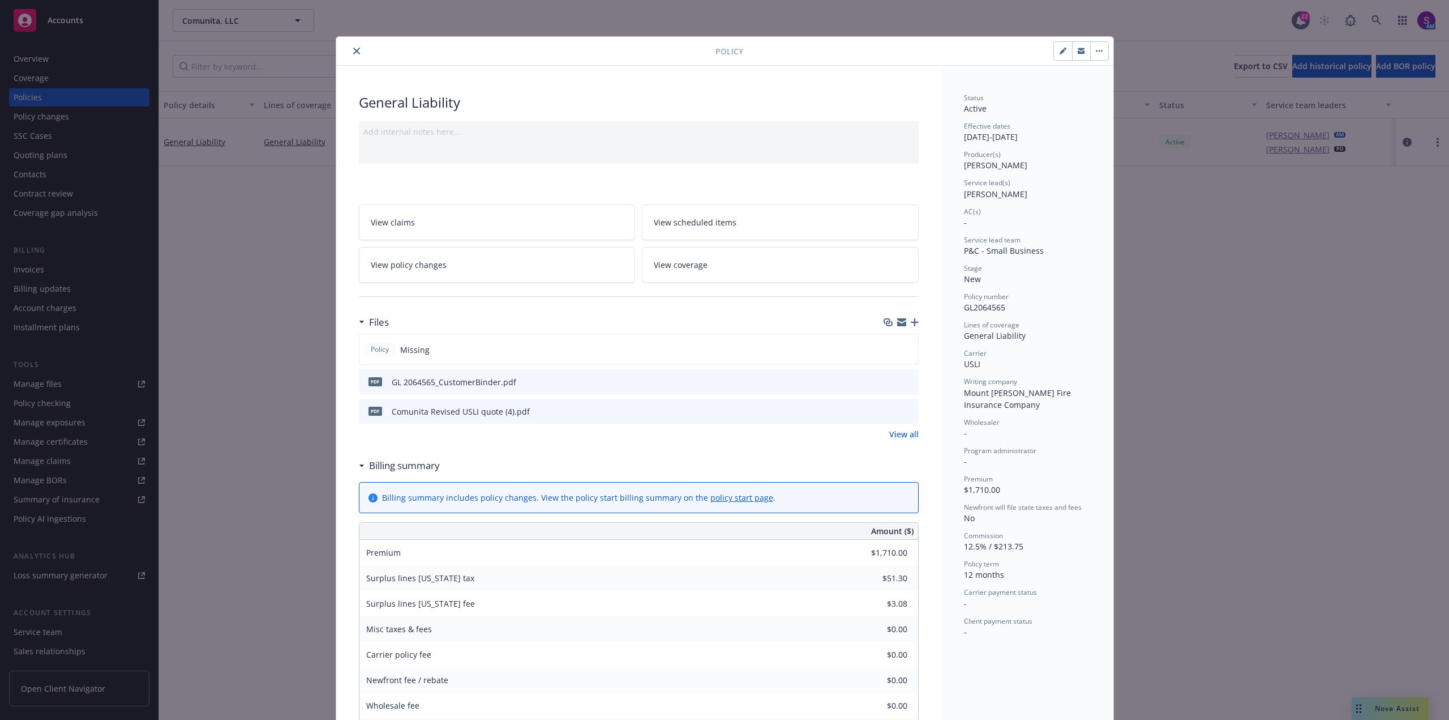
click at [911, 323] on icon "button" at bounding box center [915, 322] width 8 height 8
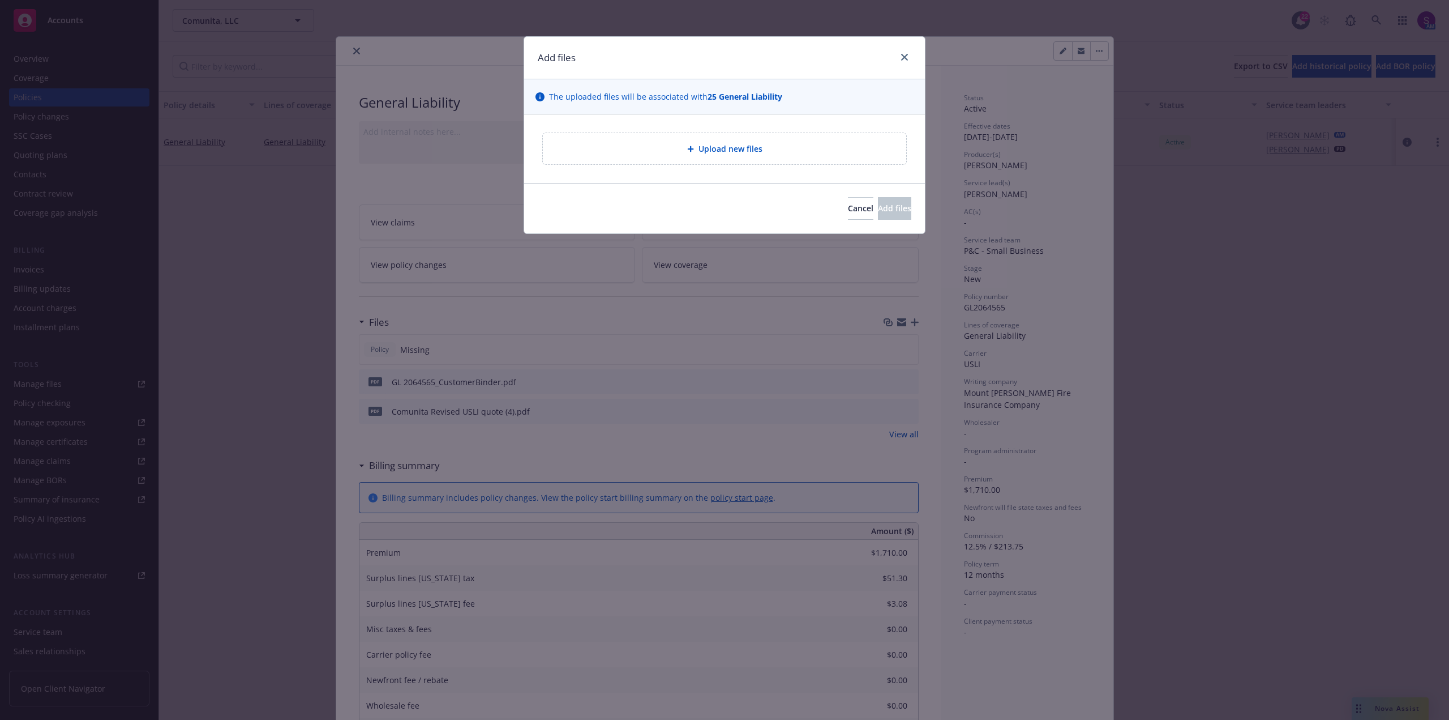
click at [656, 134] on div "Upload new files" at bounding box center [724, 148] width 363 height 31
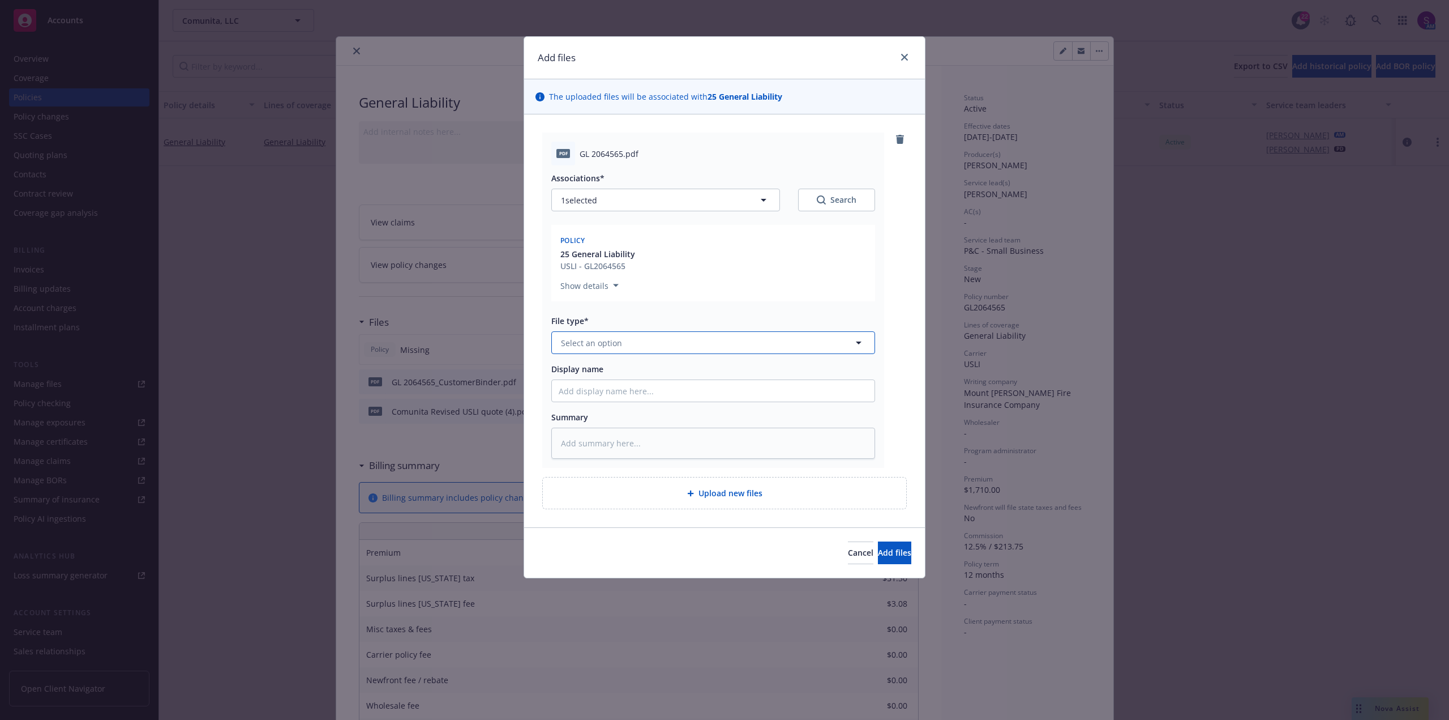
click at [700, 338] on button "Select an option" at bounding box center [713, 342] width 324 height 23
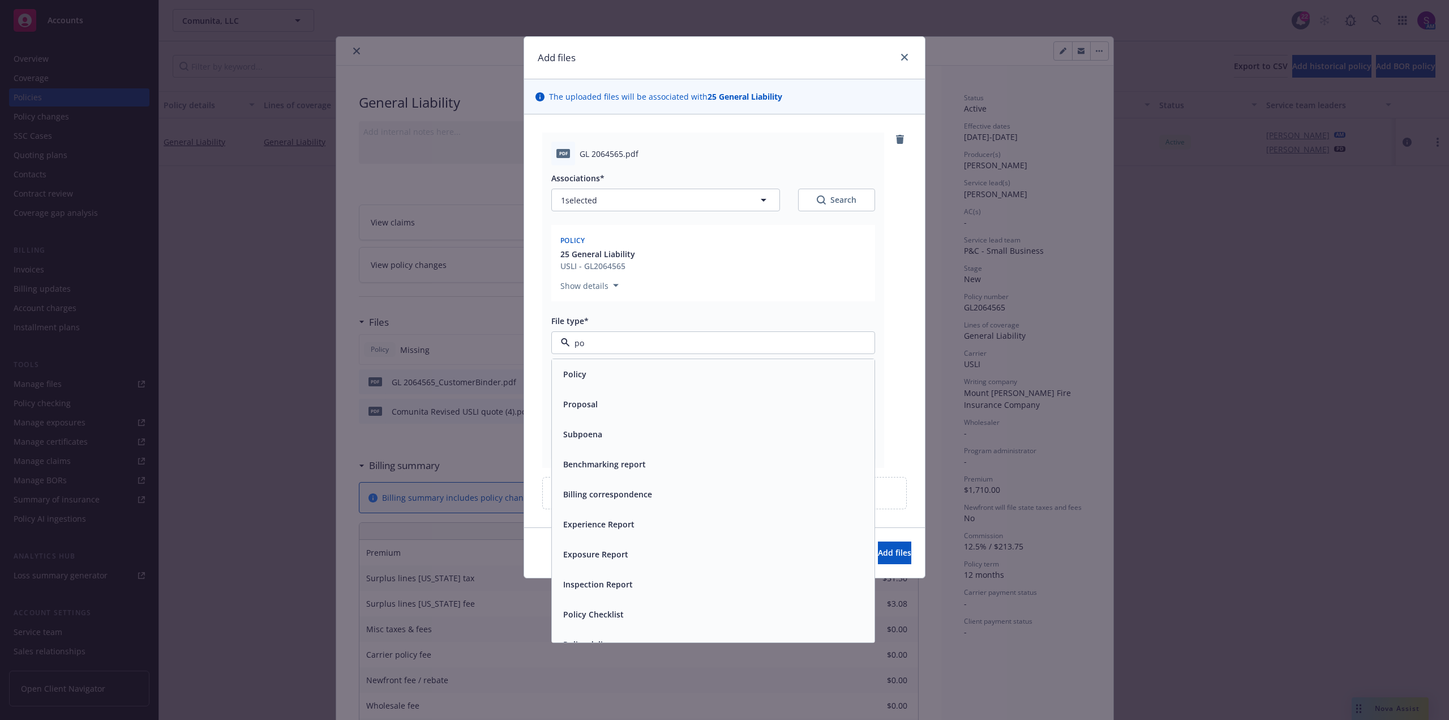
type input "pol"
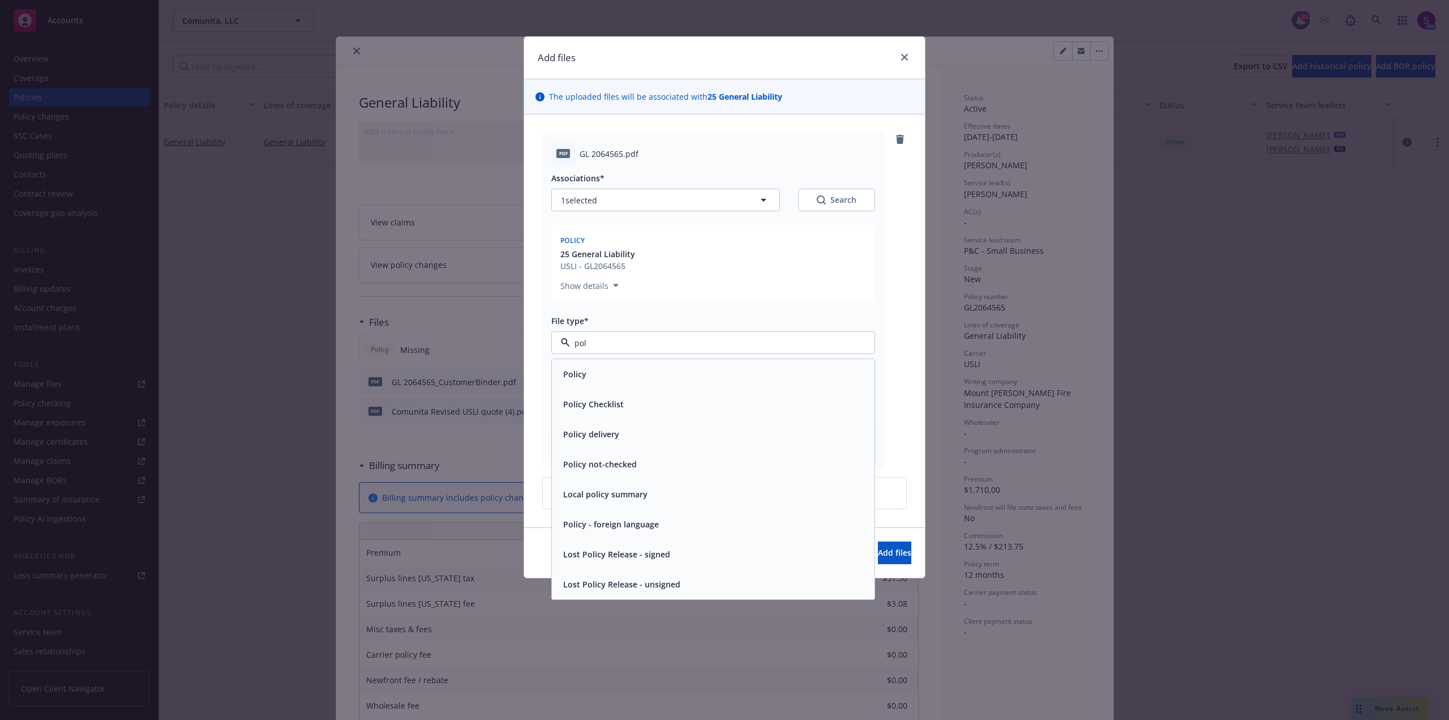
click at [619, 373] on div "Policy" at bounding box center [713, 374] width 309 height 16
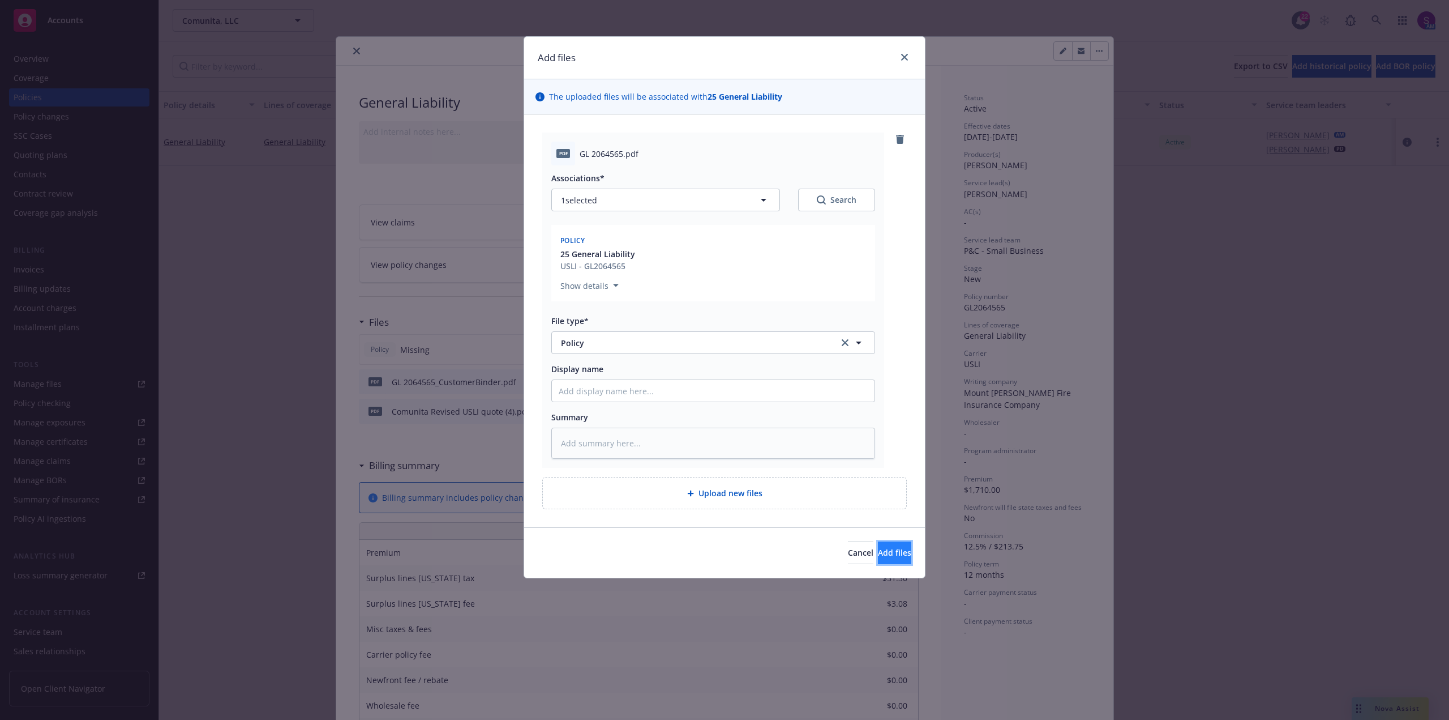
click at [888, 553] on span "Add files" at bounding box center [894, 552] width 33 height 11
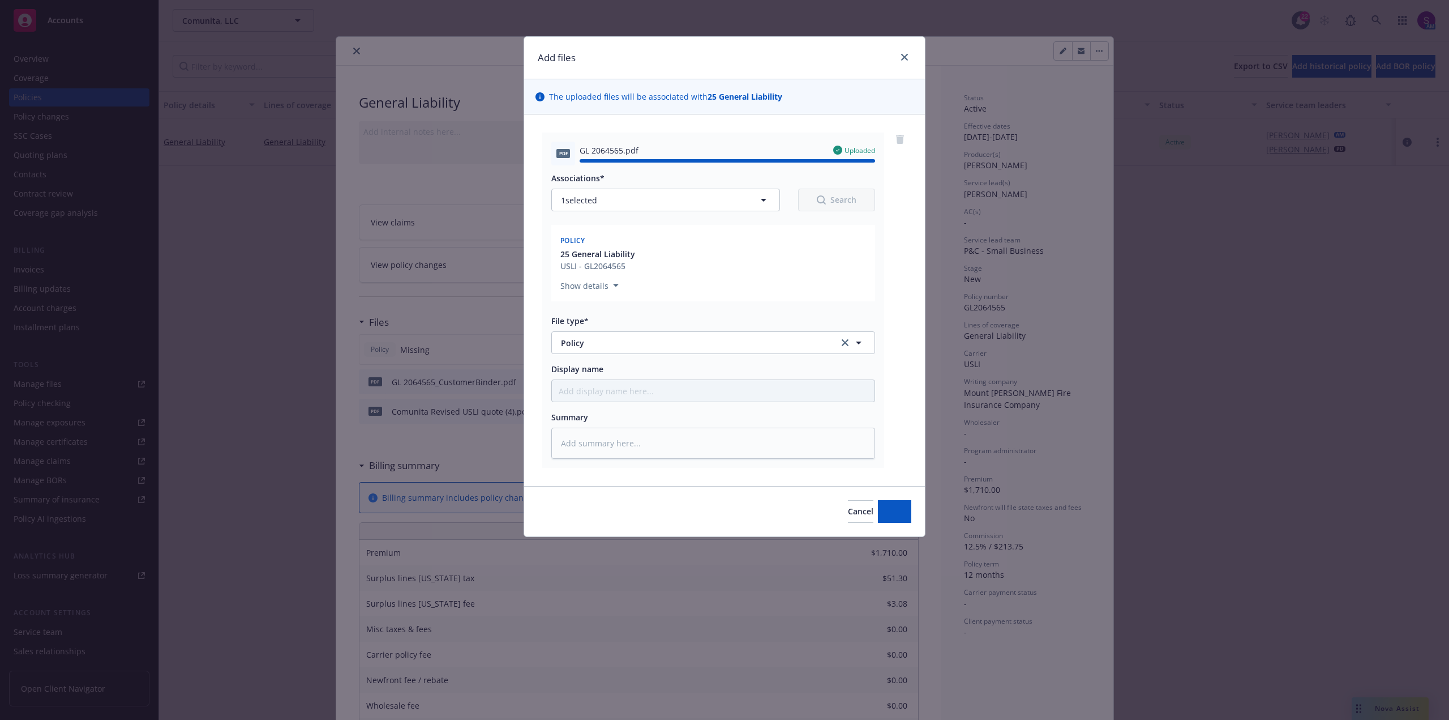
type textarea "x"
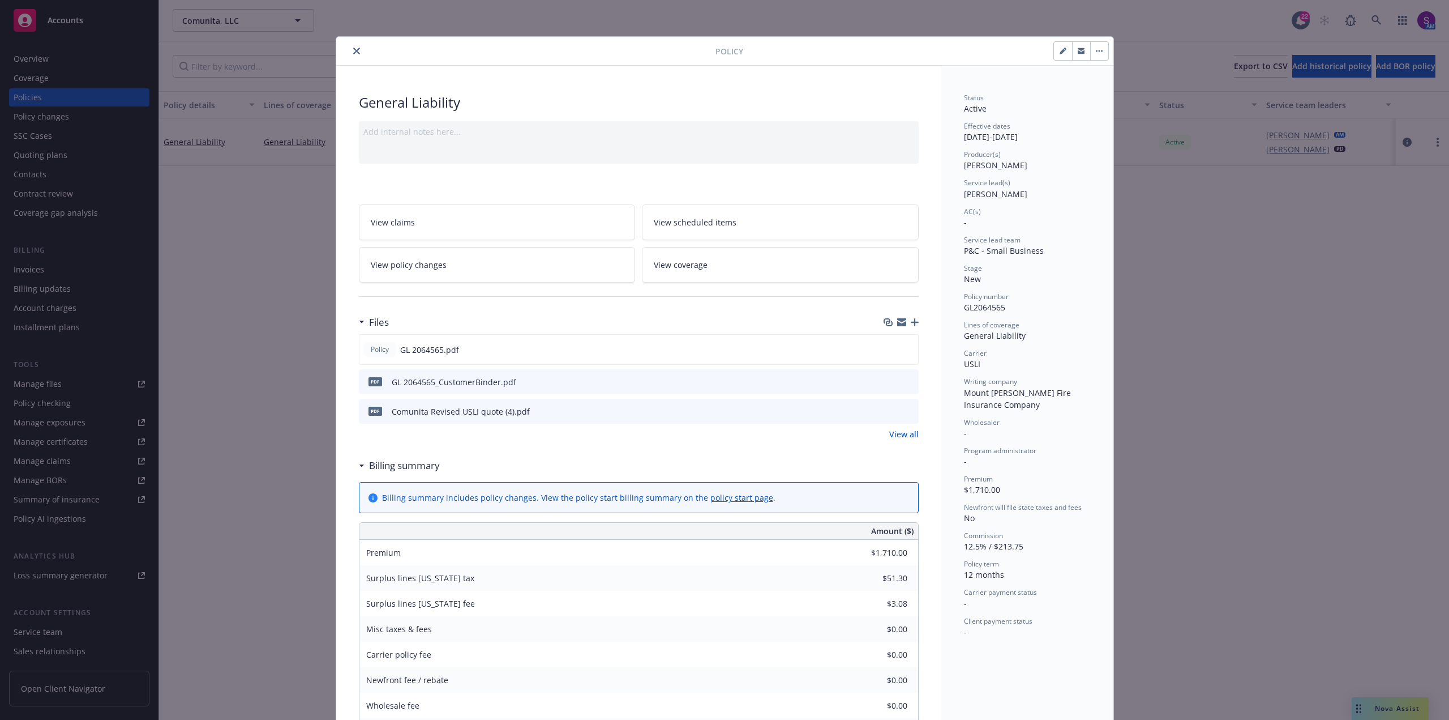
click at [353, 48] on icon "close" at bounding box center [356, 51] width 7 height 7
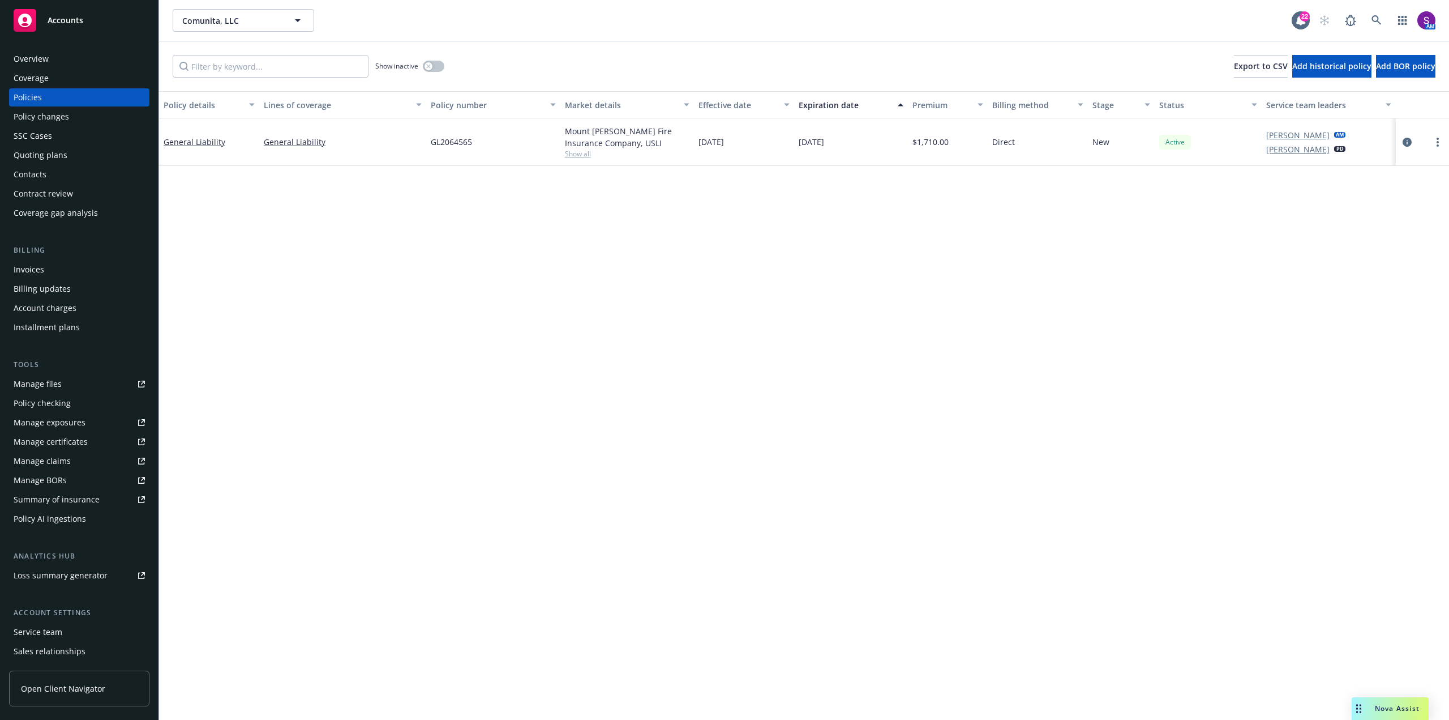
click at [121, 57] on div "Overview" at bounding box center [79, 59] width 131 height 18
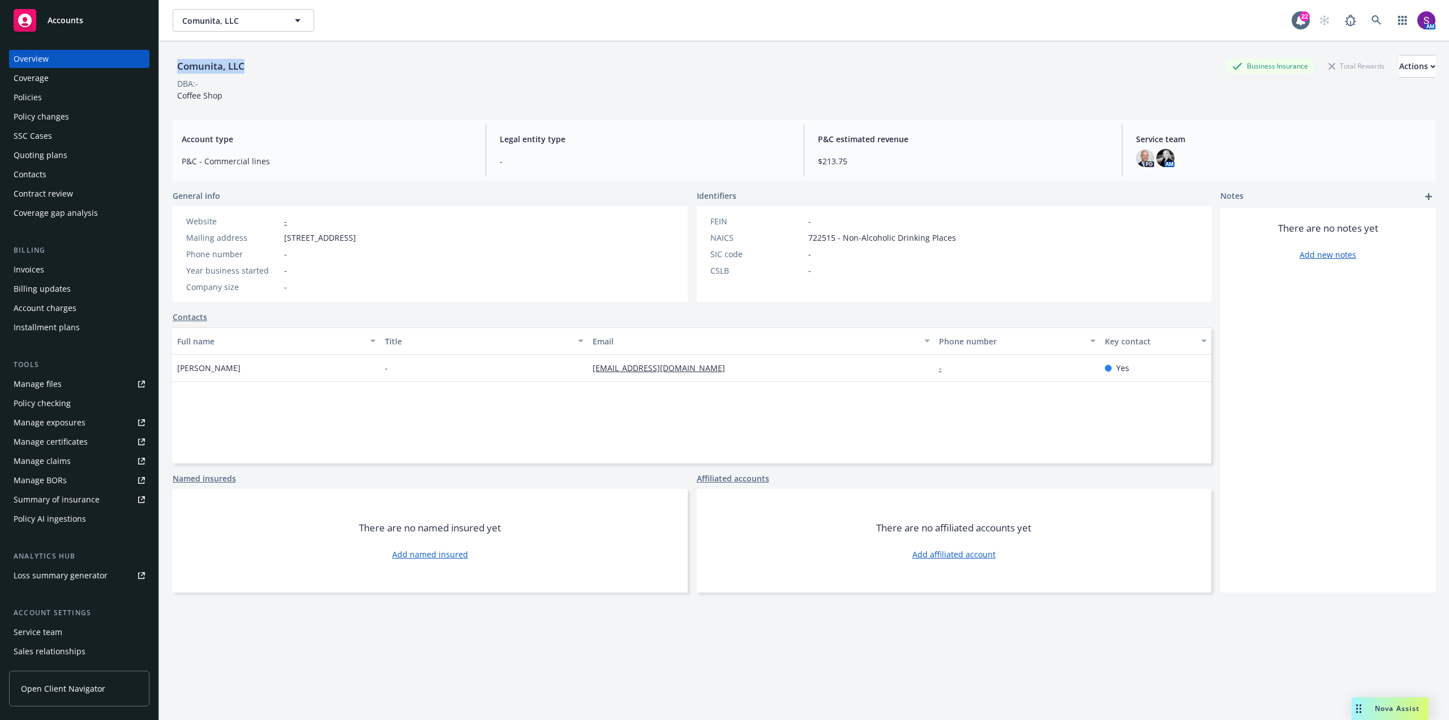
drag, startPoint x: 251, startPoint y: 67, endPoint x: 175, endPoint y: 62, distance: 76.6
click at [175, 62] on div "Comunita, LLC Business Insurance Total Rewards Actions" at bounding box center [804, 66] width 1263 height 23
copy div "Comunita, LLC"
click at [1400, 74] on div "Actions" at bounding box center [1418, 66] width 36 height 22
click at [1306, 144] on link "Copy logging email" at bounding box center [1343, 142] width 186 height 23
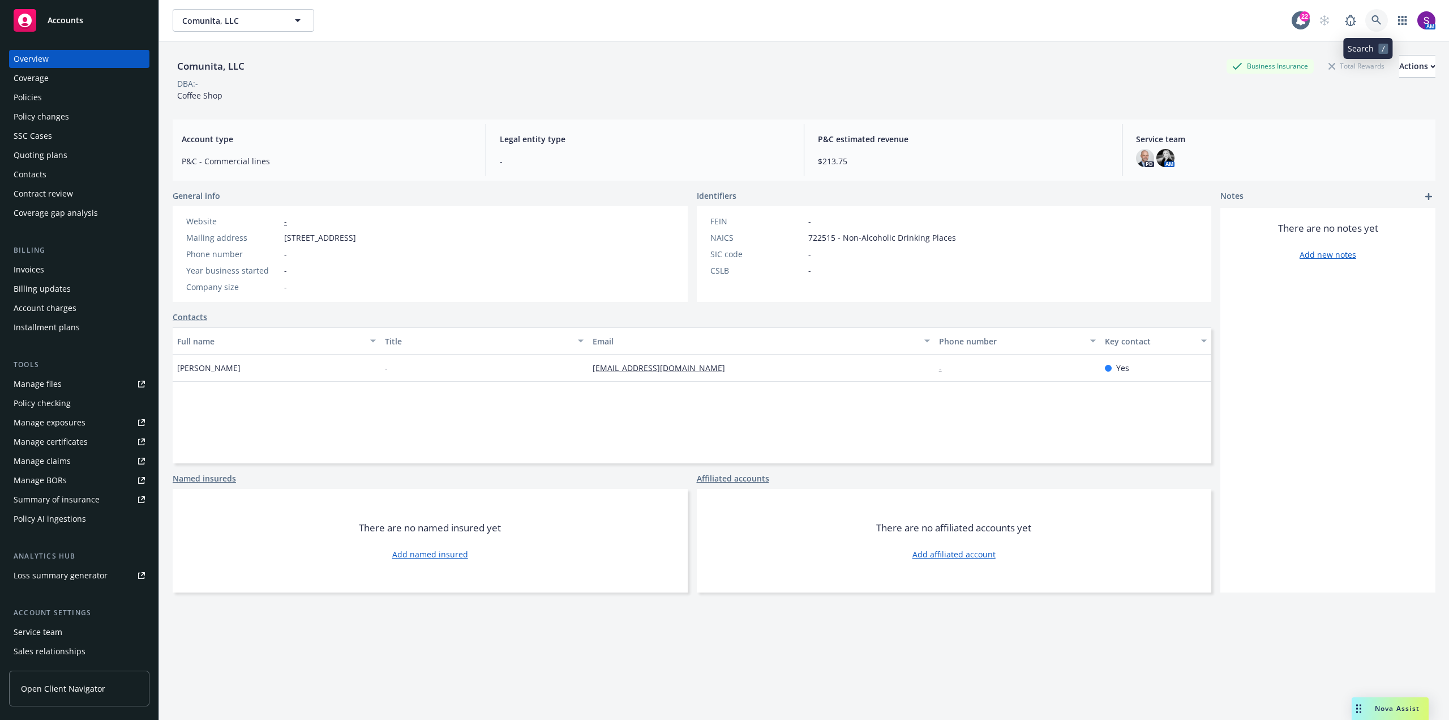
click at [1367, 11] on link at bounding box center [1377, 20] width 23 height 23
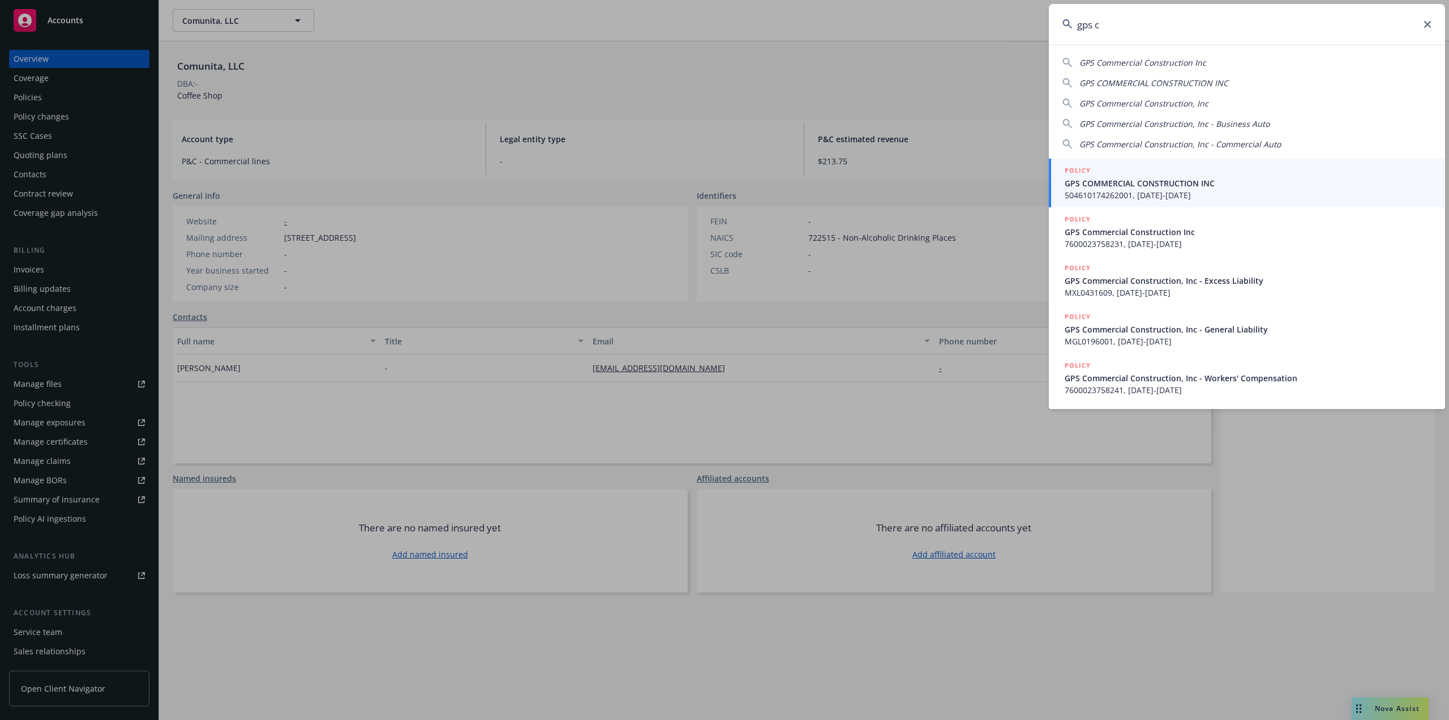
type input "gps c"
click at [1179, 192] on span "504610174262001, [DATE]-[DATE]" at bounding box center [1248, 195] width 367 height 12
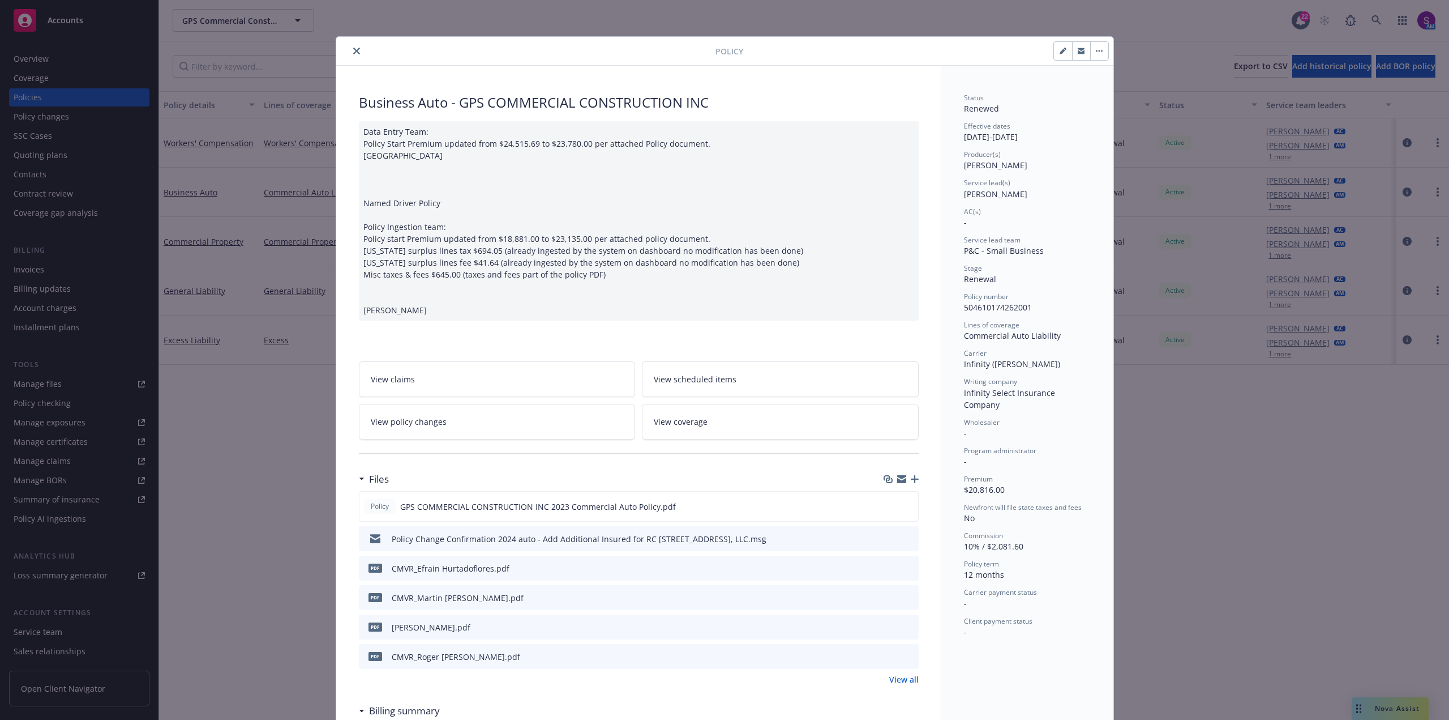
click at [353, 53] on icon "close" at bounding box center [356, 51] width 7 height 7
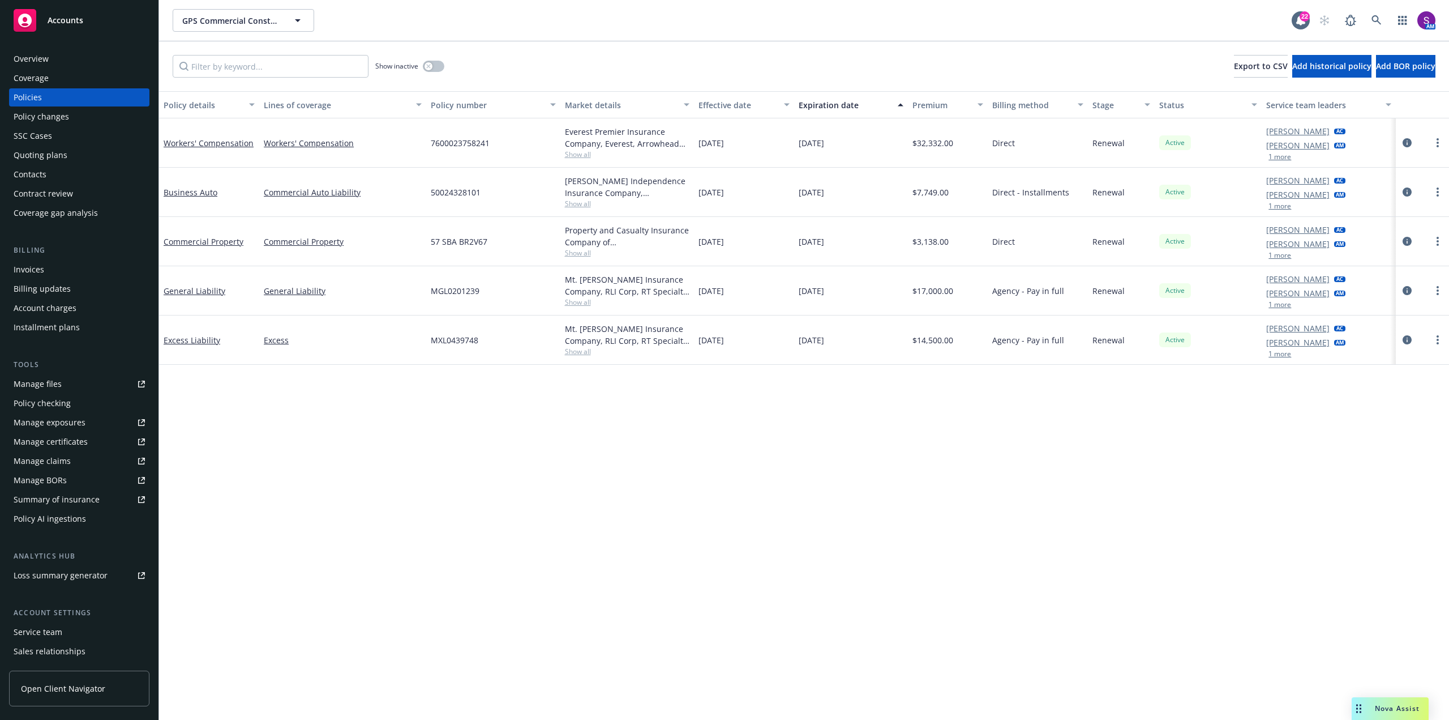
click at [65, 150] on div "Quoting plans" at bounding box center [41, 155] width 54 height 18
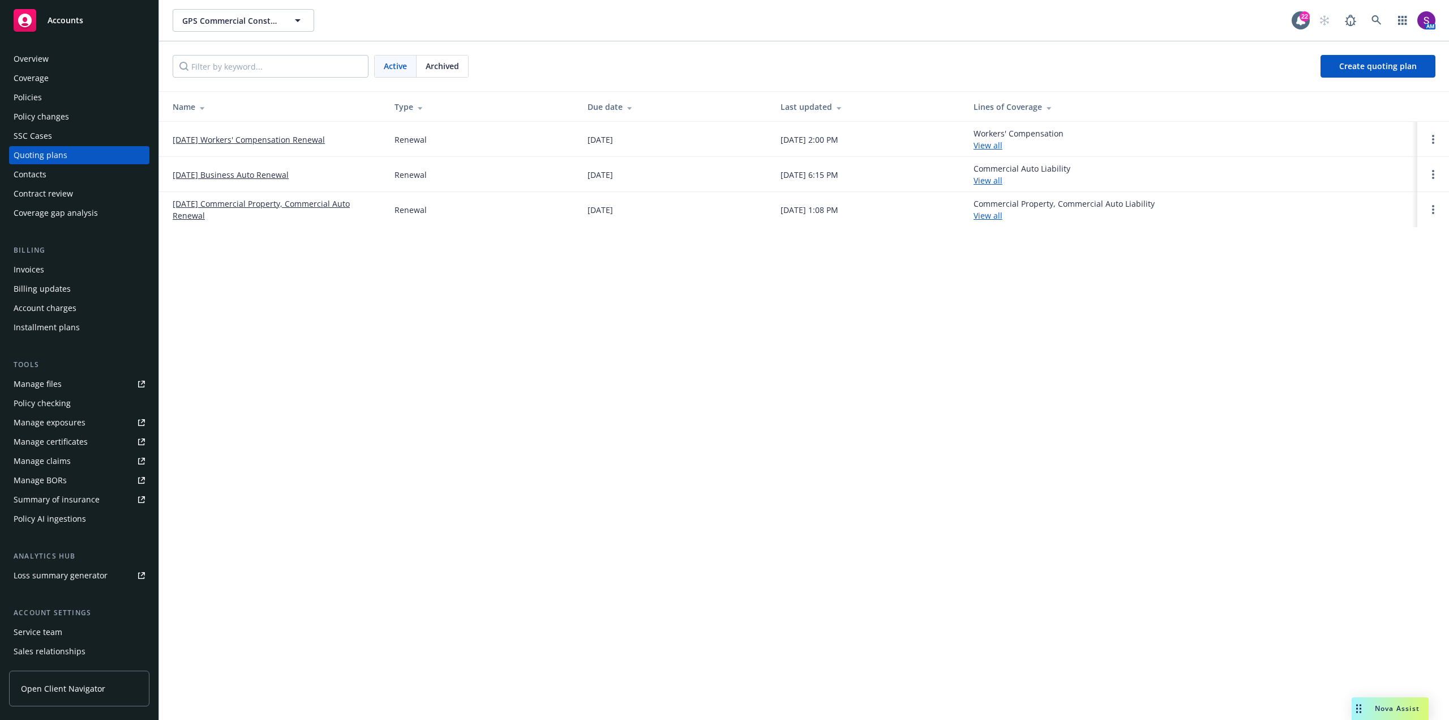
click at [260, 141] on link "[DATE] Workers' Compensation Renewal" at bounding box center [249, 140] width 152 height 12
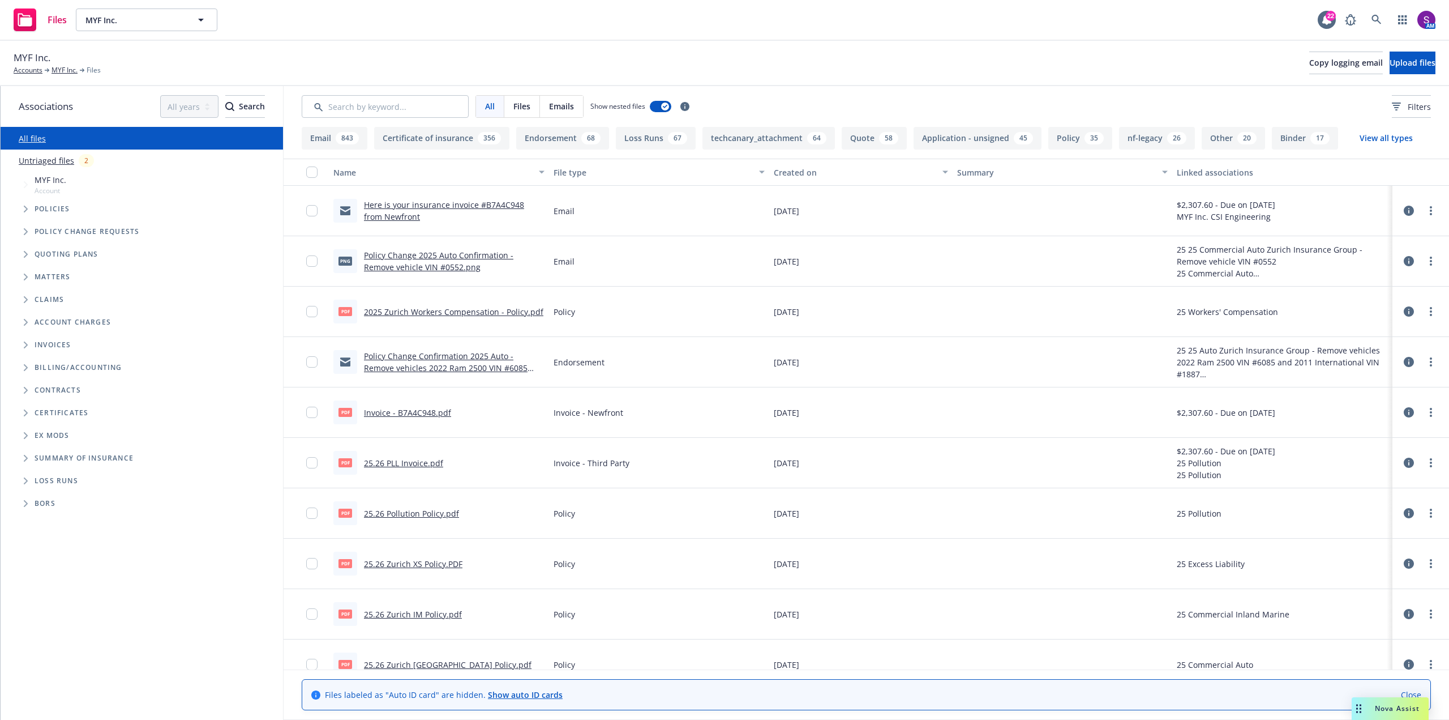
click at [394, 411] on link "Invoice - B7A4C948.pdf" at bounding box center [407, 412] width 87 height 11
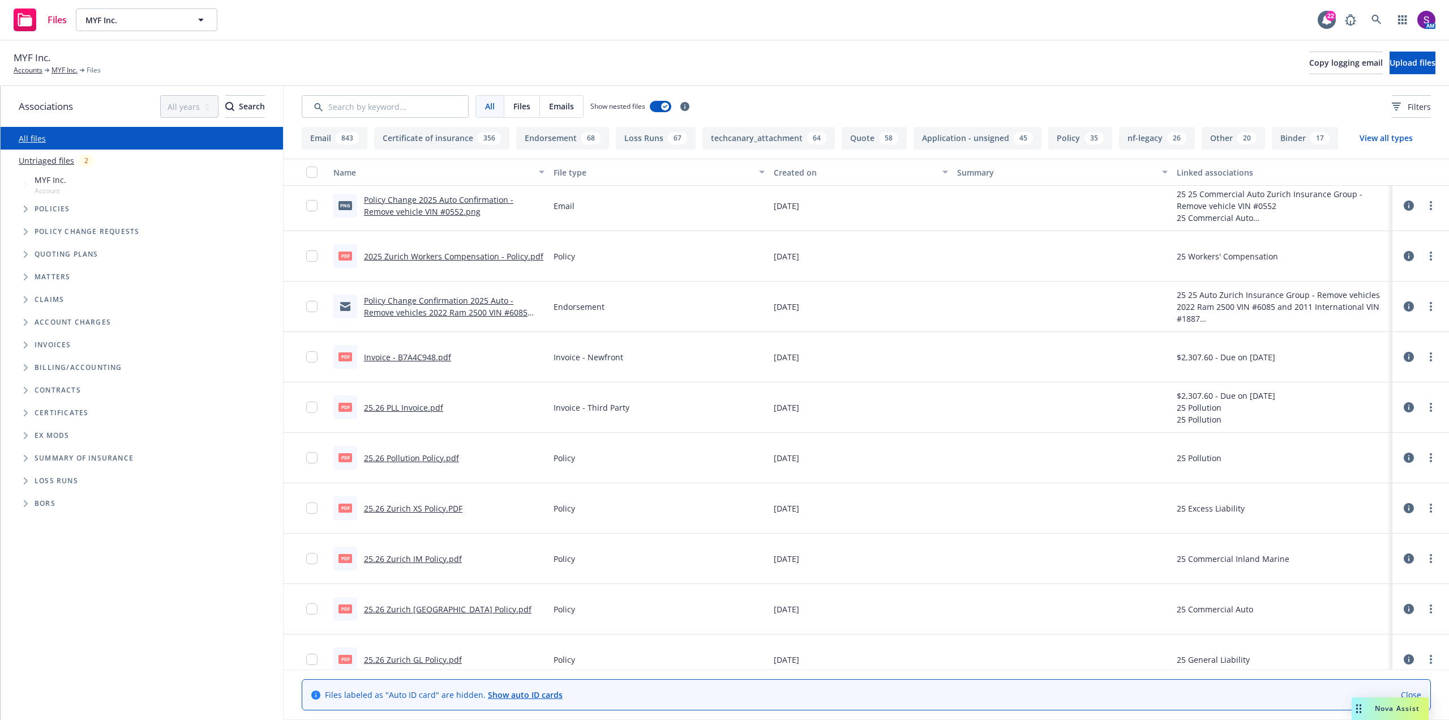
scroll to position [57, 0]
click at [421, 408] on link "25.26 PLL Invoice.pdf" at bounding box center [403, 406] width 79 height 11
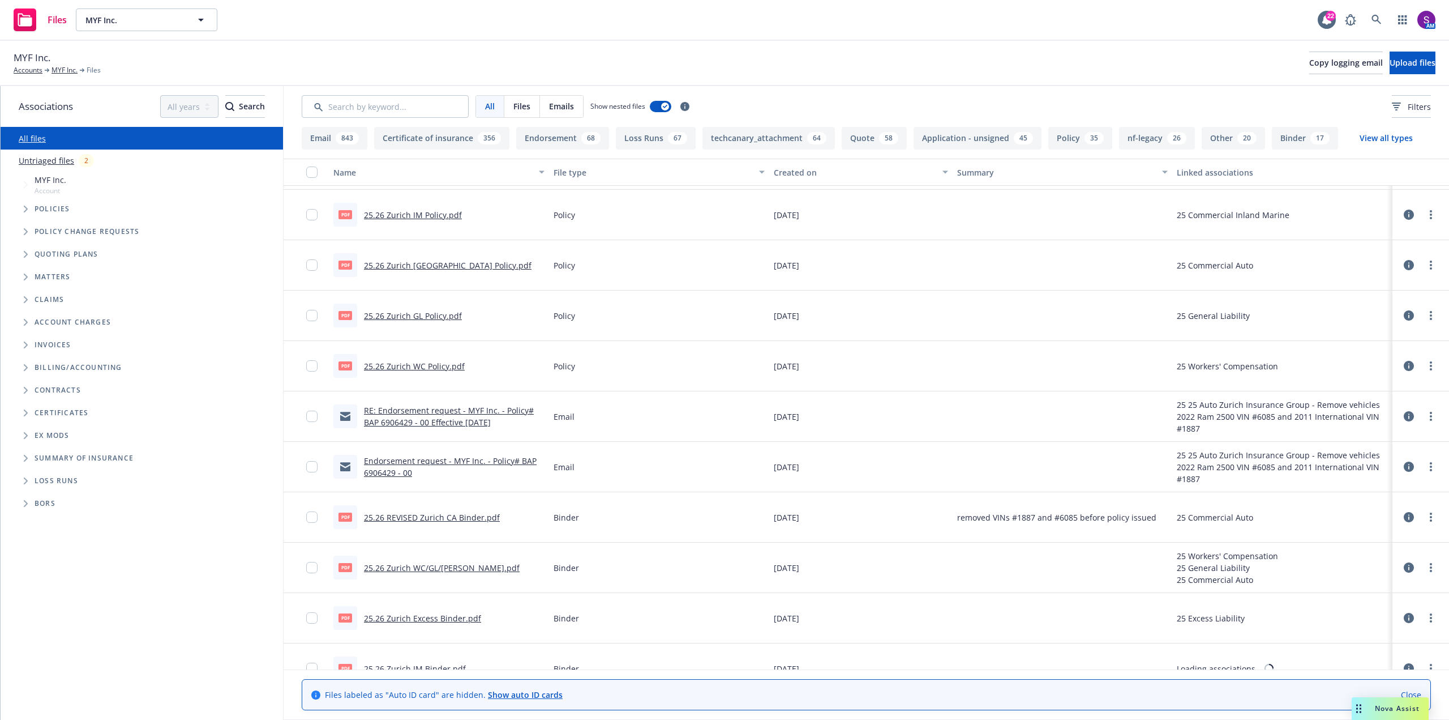
scroll to position [396, 0]
click at [425, 570] on link "25.26 Zurich WC/GL/[PERSON_NAME].pdf" at bounding box center [442, 567] width 156 height 11
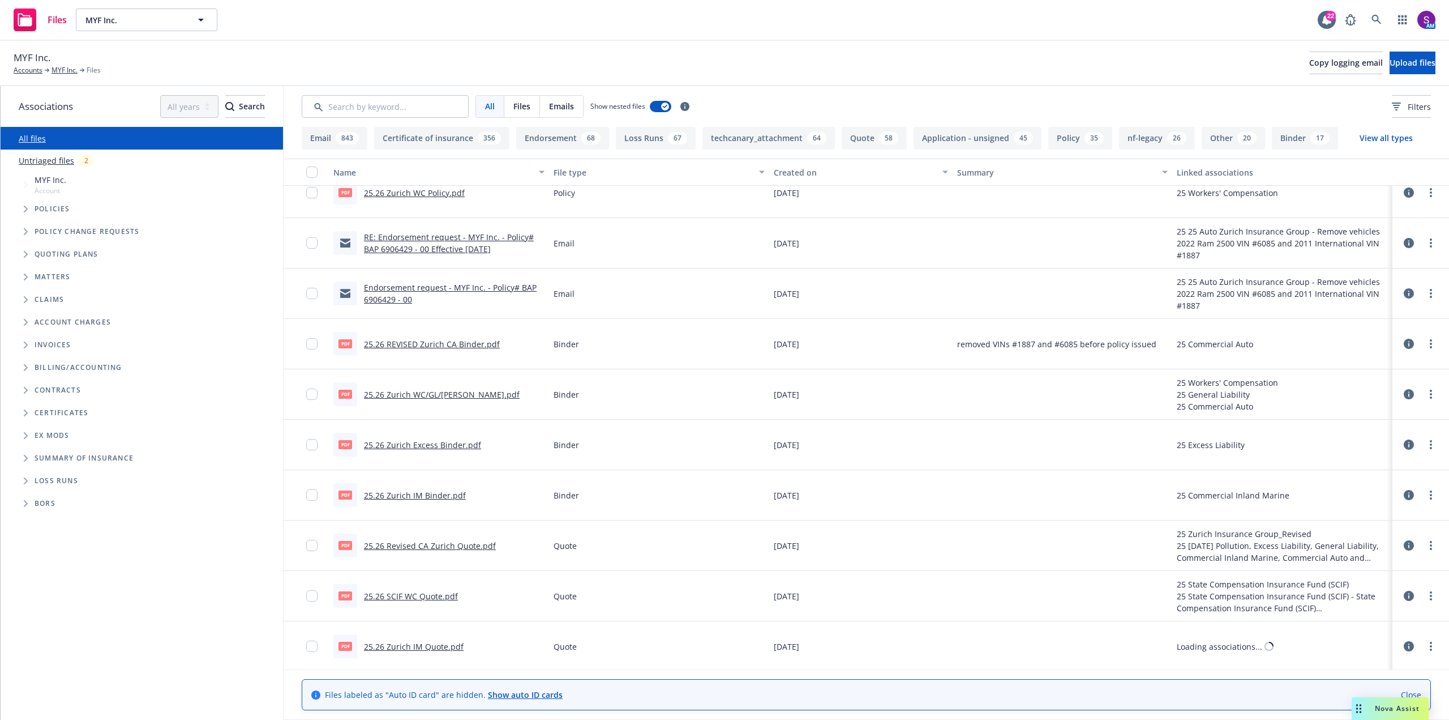
scroll to position [679, 0]
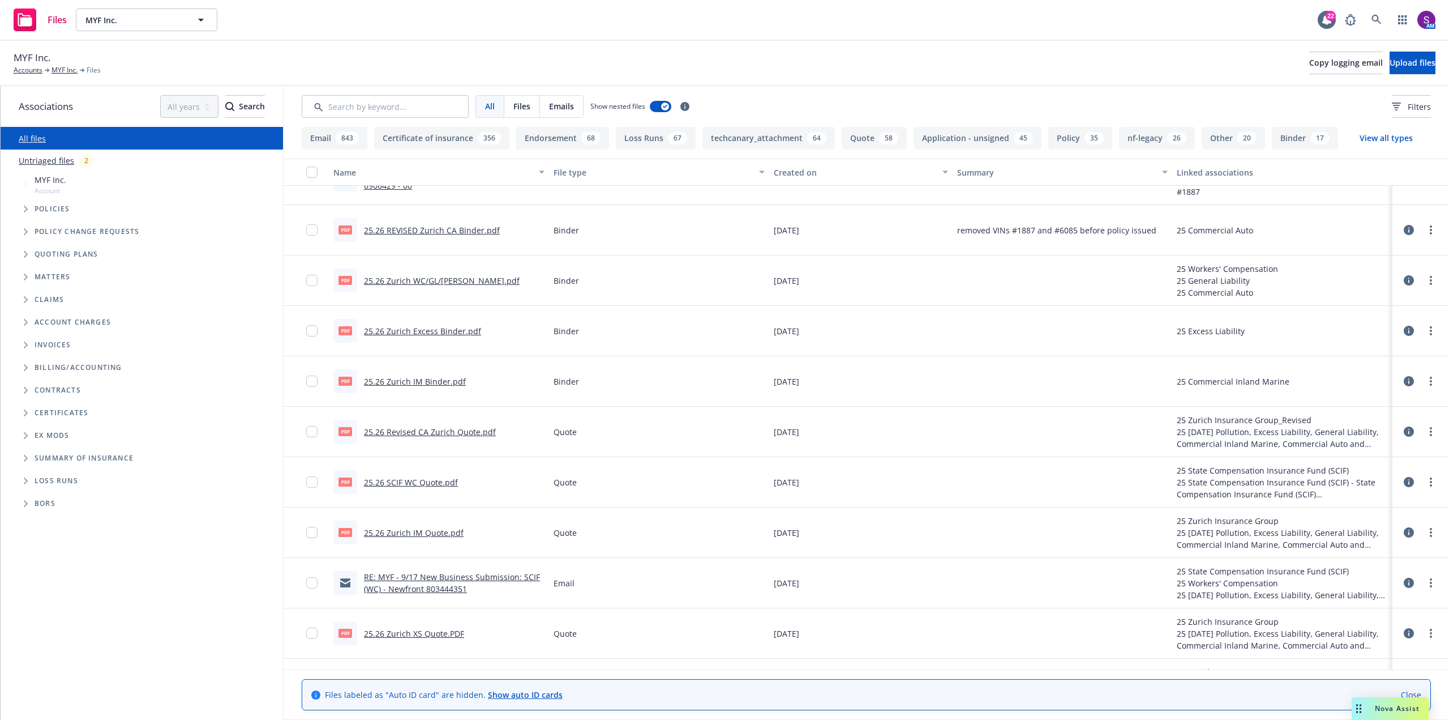
click at [432, 481] on link "25.26 SCIF WC Quote.pdf" at bounding box center [411, 482] width 94 height 11
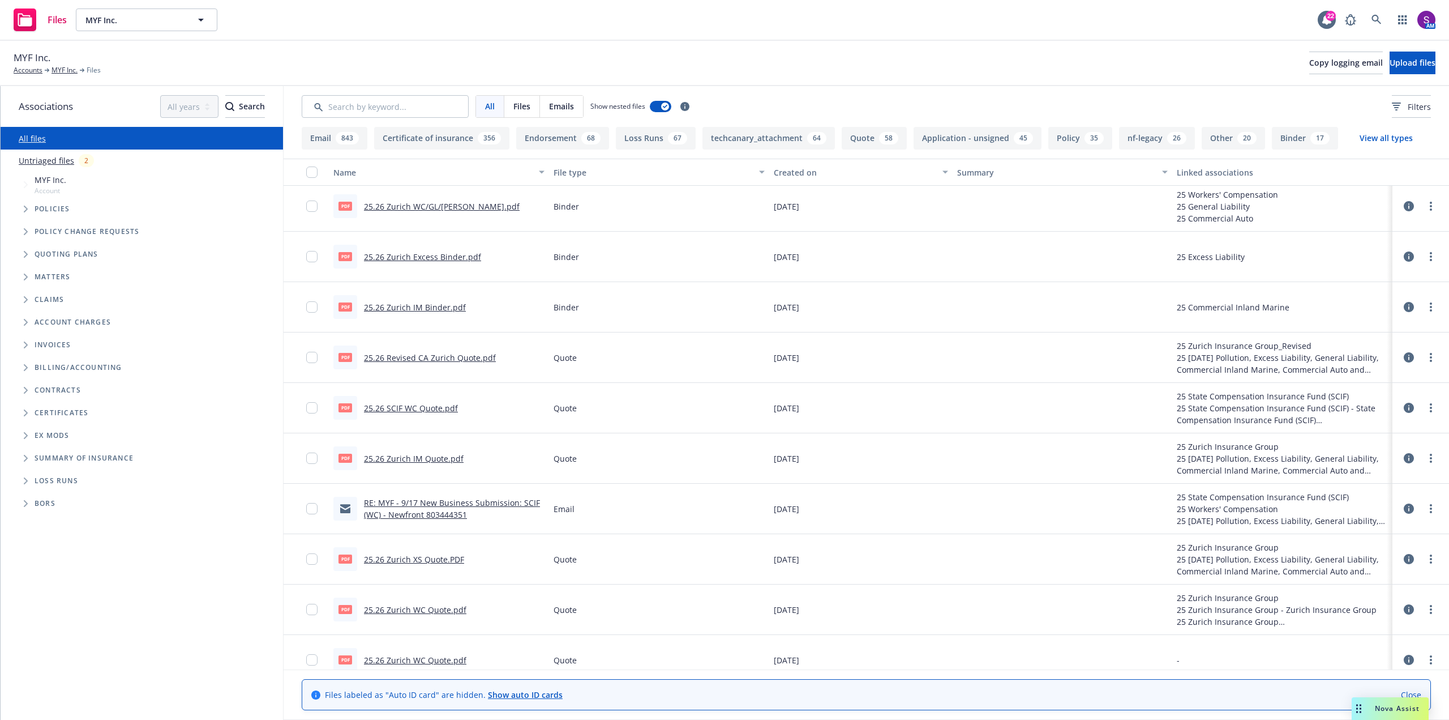
scroll to position [793, 0]
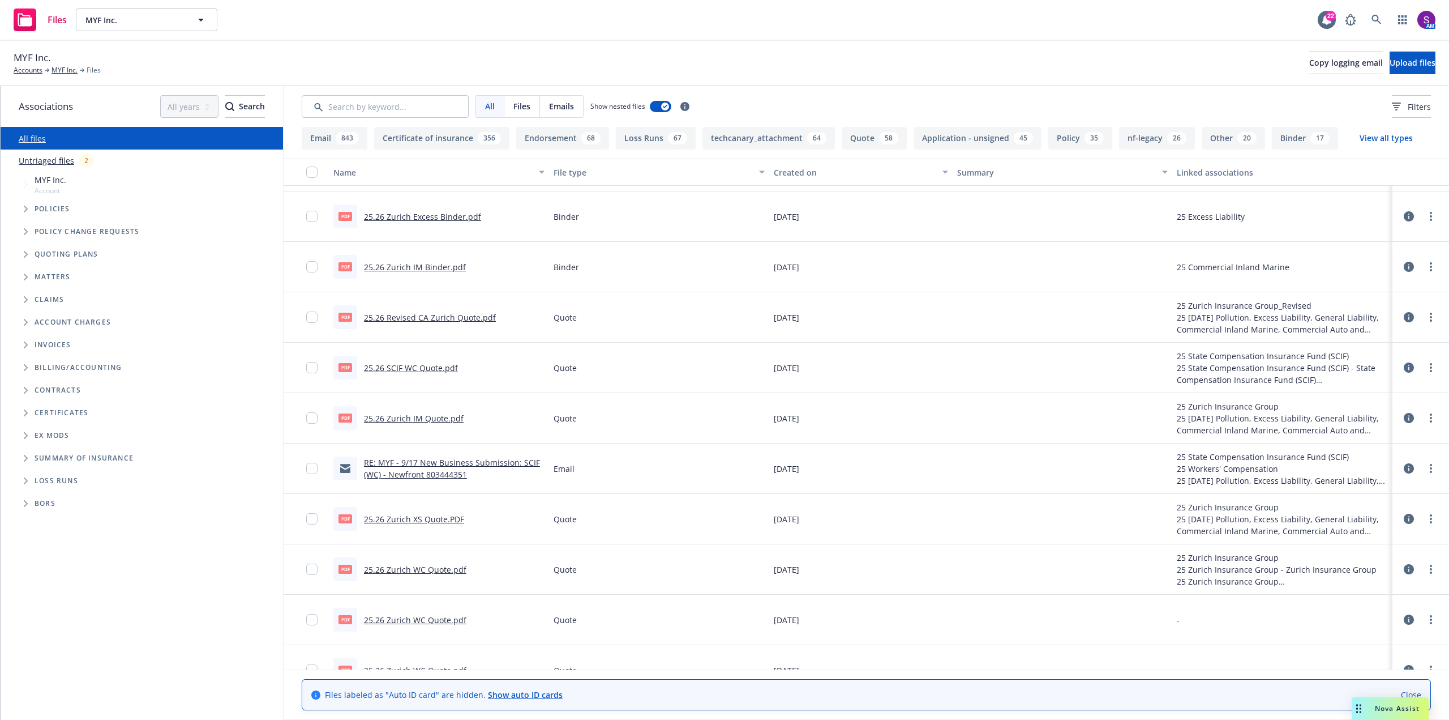
click at [412, 520] on link "25.26 Zurich XS Quote.PDF" at bounding box center [414, 519] width 100 height 11
